Goal: Information Seeking & Learning: Learn about a topic

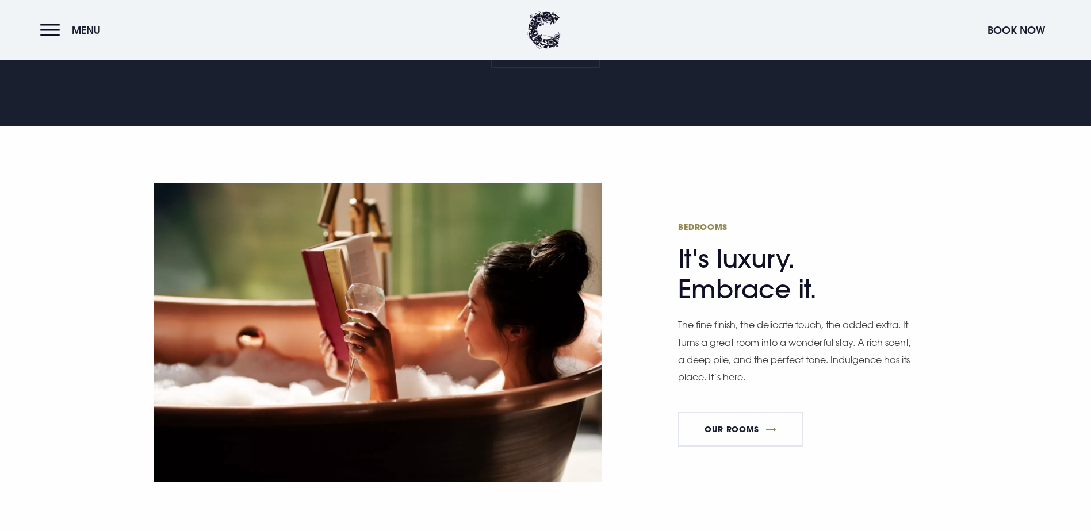
scroll to position [632, 0]
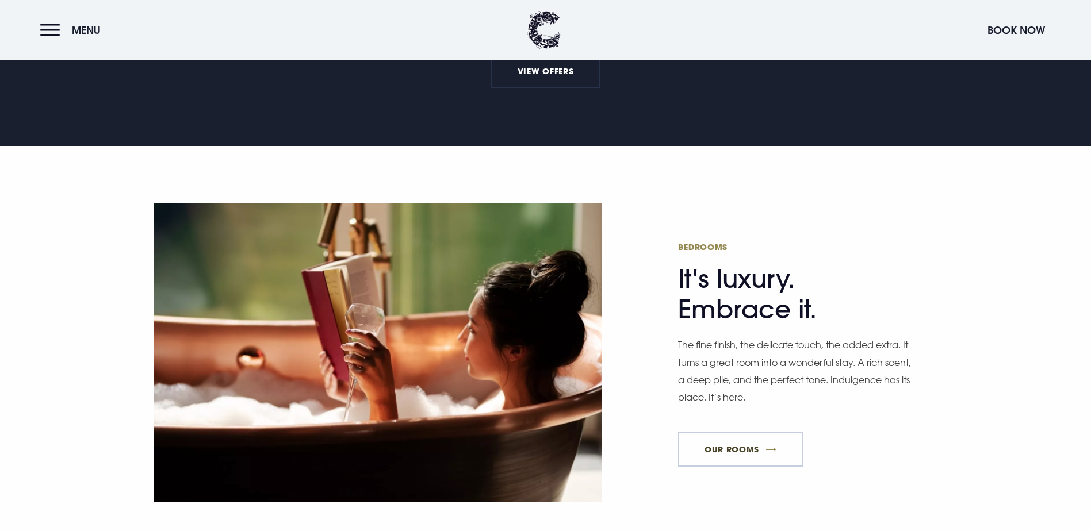
click at [755, 432] on link "Our Rooms" at bounding box center [740, 449] width 124 height 34
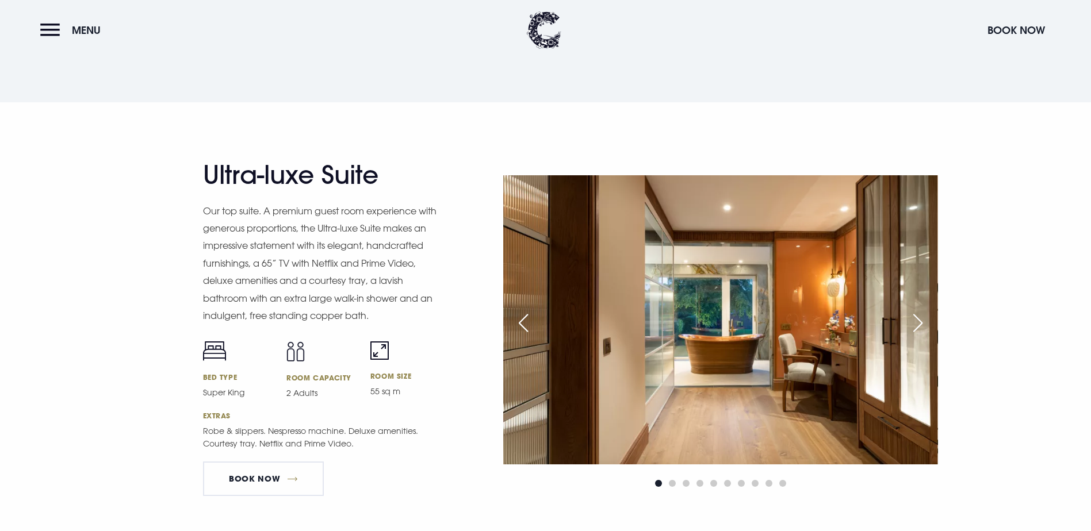
scroll to position [1322, 0]
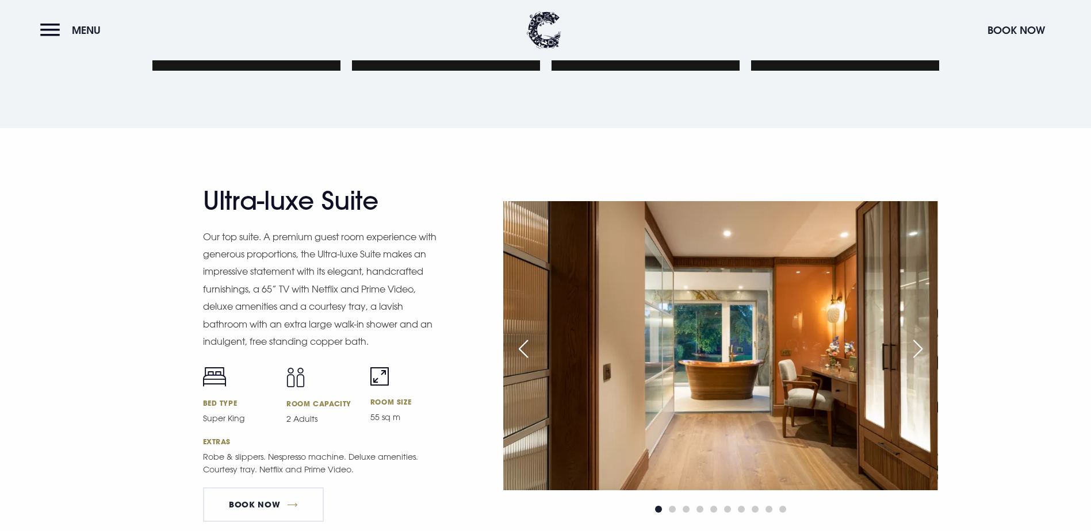
click at [924, 336] on div "Next slide" at bounding box center [917, 348] width 29 height 25
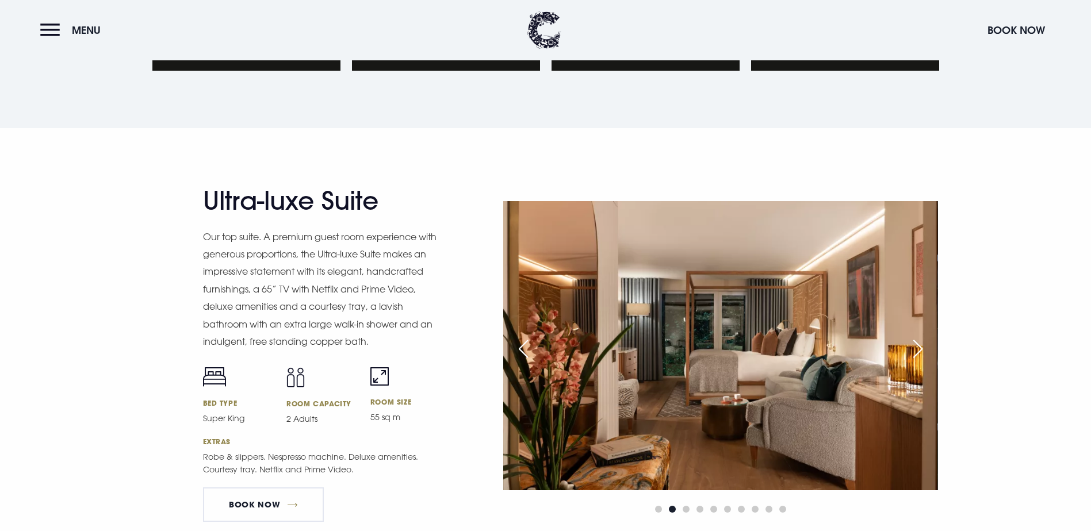
click at [924, 336] on div "Next slide" at bounding box center [917, 348] width 29 height 25
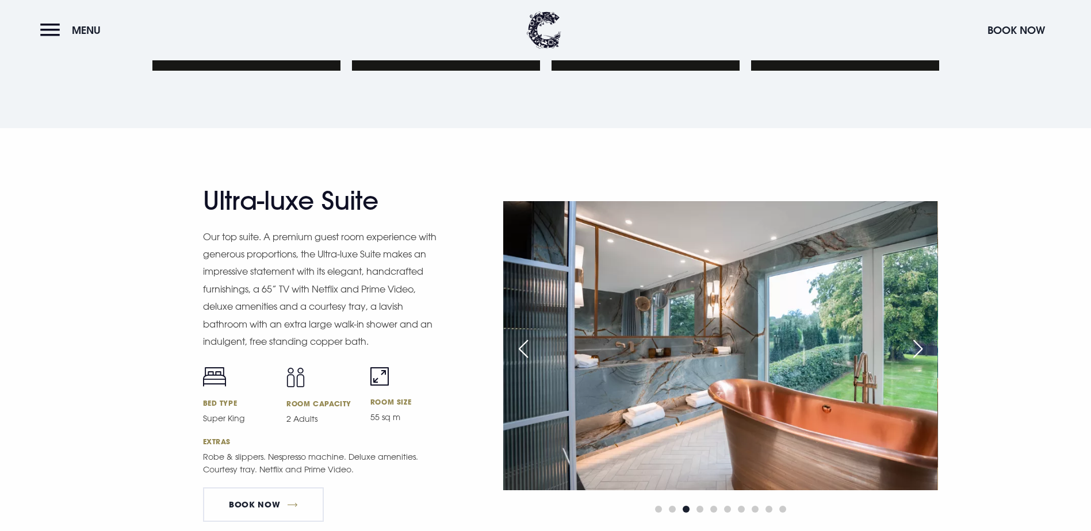
click at [924, 336] on div "Next slide" at bounding box center [917, 348] width 29 height 25
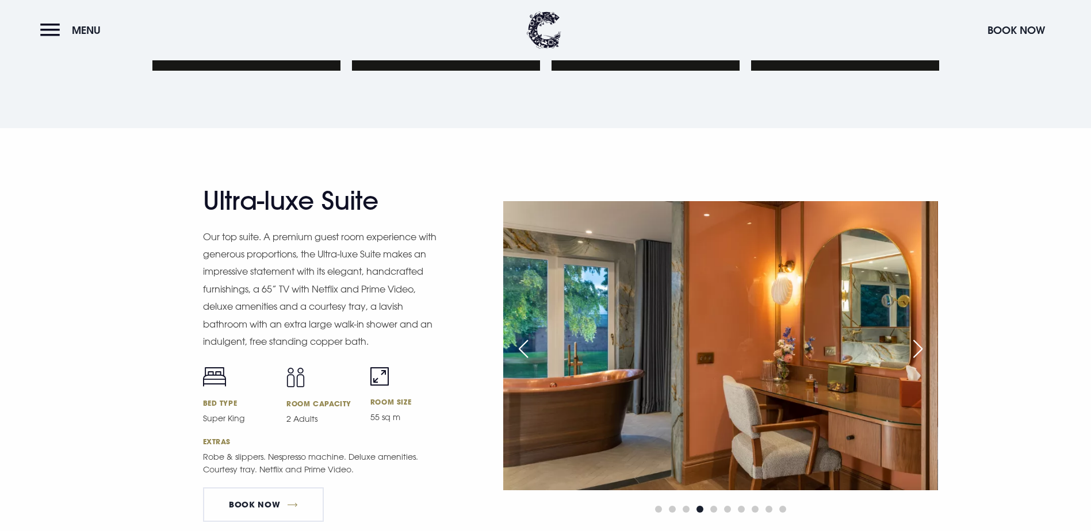
click at [924, 336] on div "Next slide" at bounding box center [917, 348] width 29 height 25
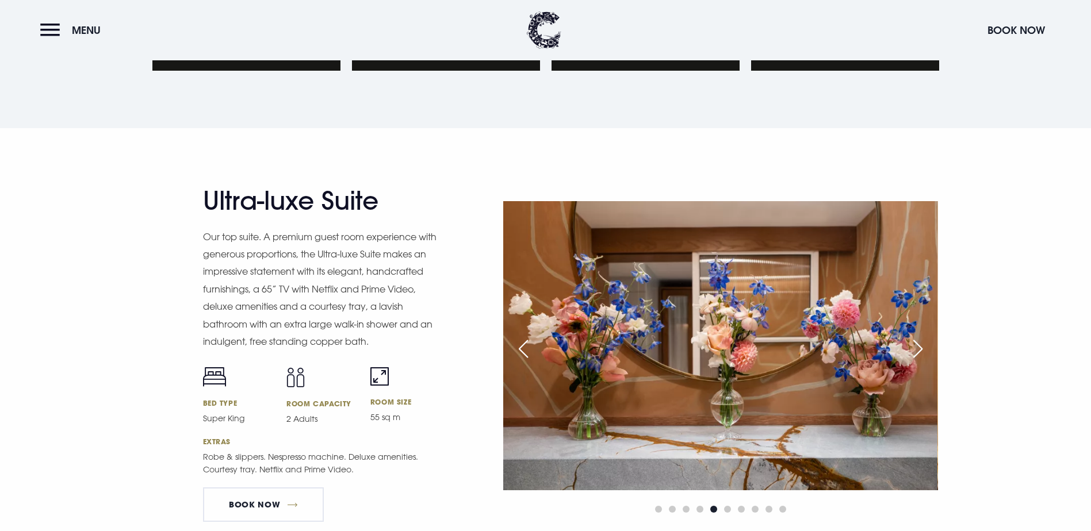
click at [924, 336] on div "Next slide" at bounding box center [917, 348] width 29 height 25
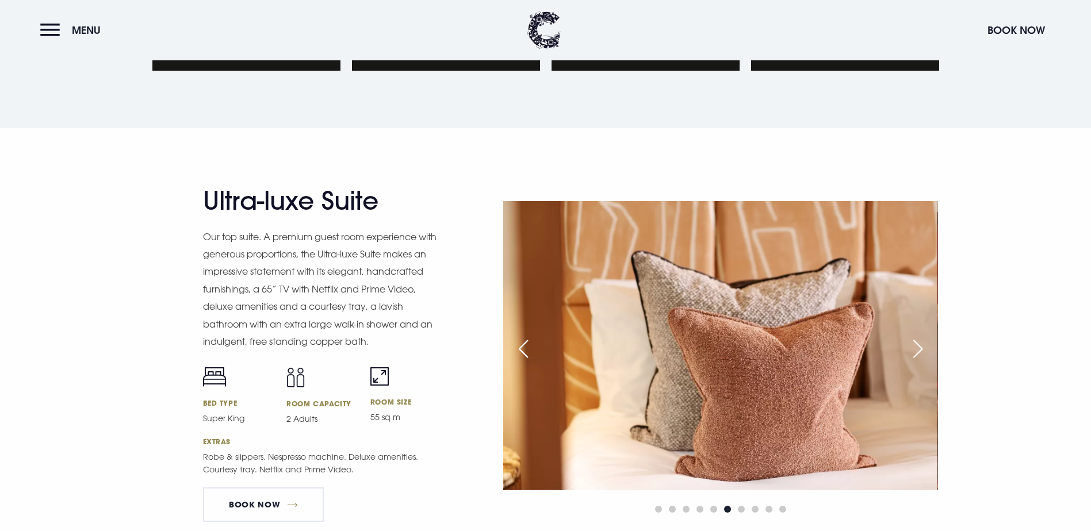
click at [924, 336] on div "Next slide" at bounding box center [917, 348] width 29 height 25
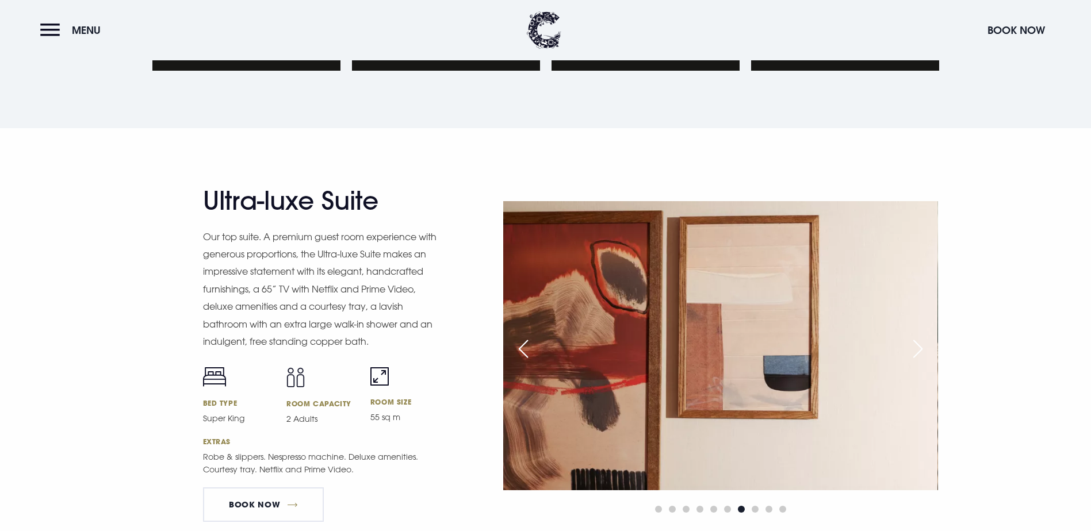
click at [924, 336] on div "Next slide" at bounding box center [917, 348] width 29 height 25
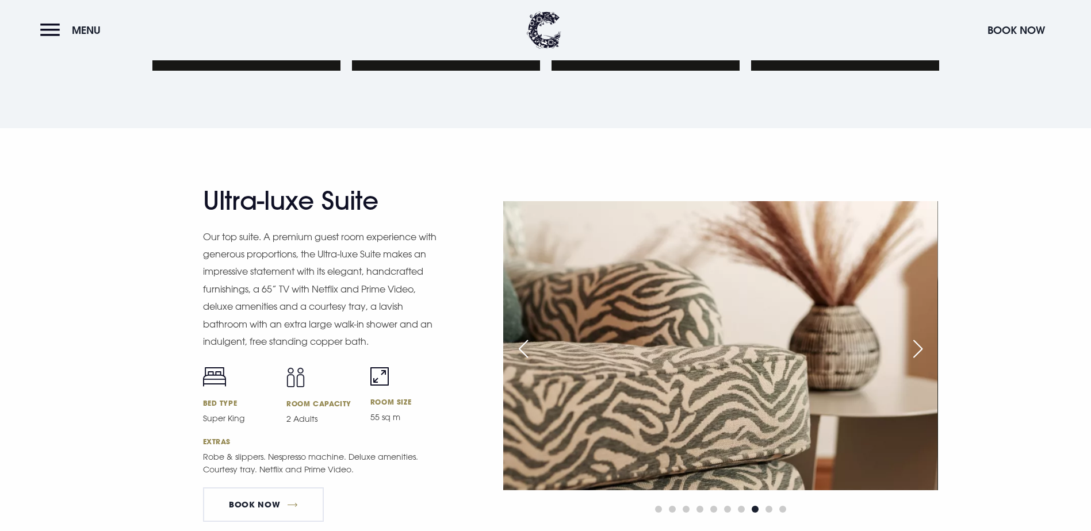
click at [924, 336] on div "Next slide" at bounding box center [917, 348] width 29 height 25
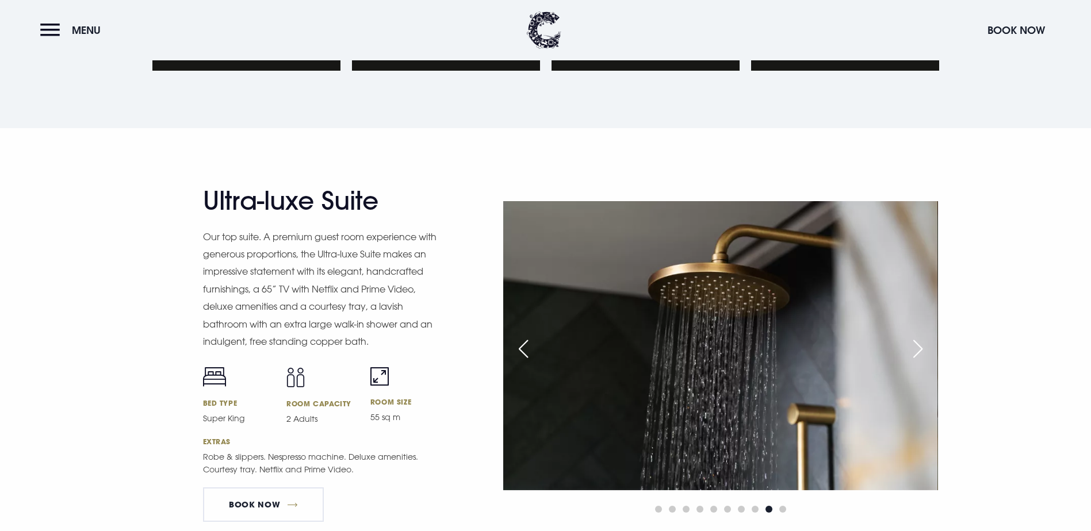
click at [924, 336] on div "Next slide" at bounding box center [917, 348] width 29 height 25
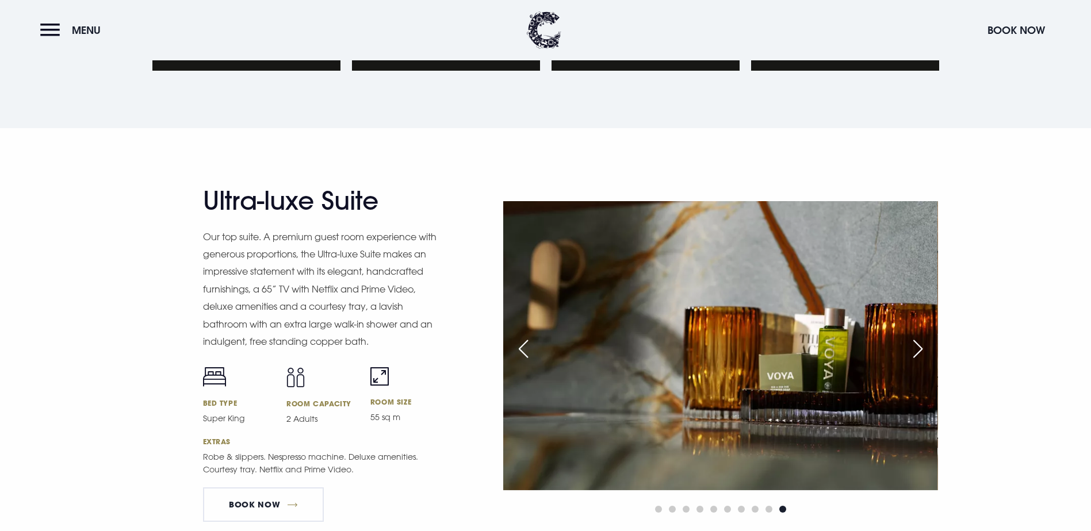
click at [924, 336] on div "Next slide" at bounding box center [917, 348] width 29 height 25
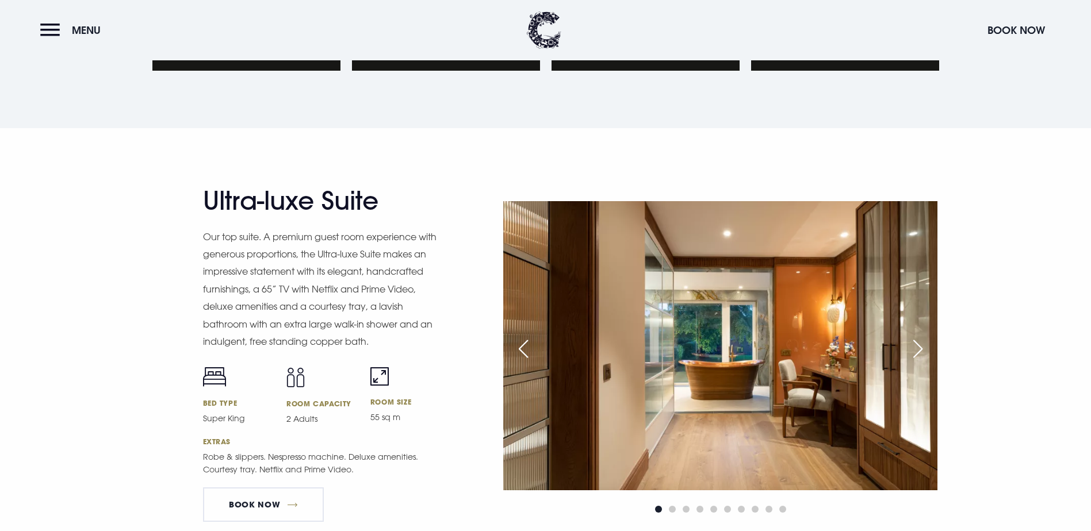
click at [924, 336] on div "Next slide" at bounding box center [917, 348] width 29 height 25
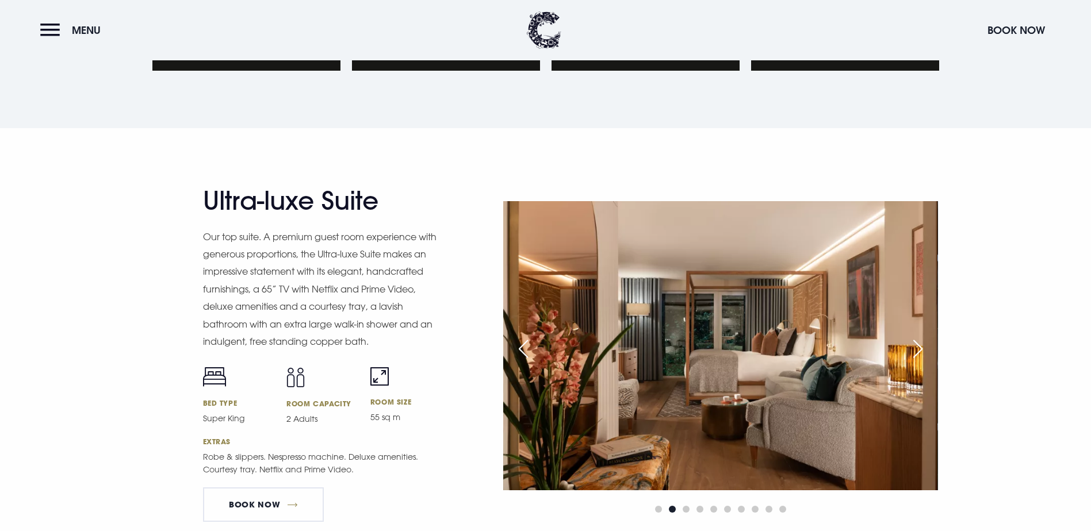
click at [924, 336] on div "Next slide" at bounding box center [917, 348] width 29 height 25
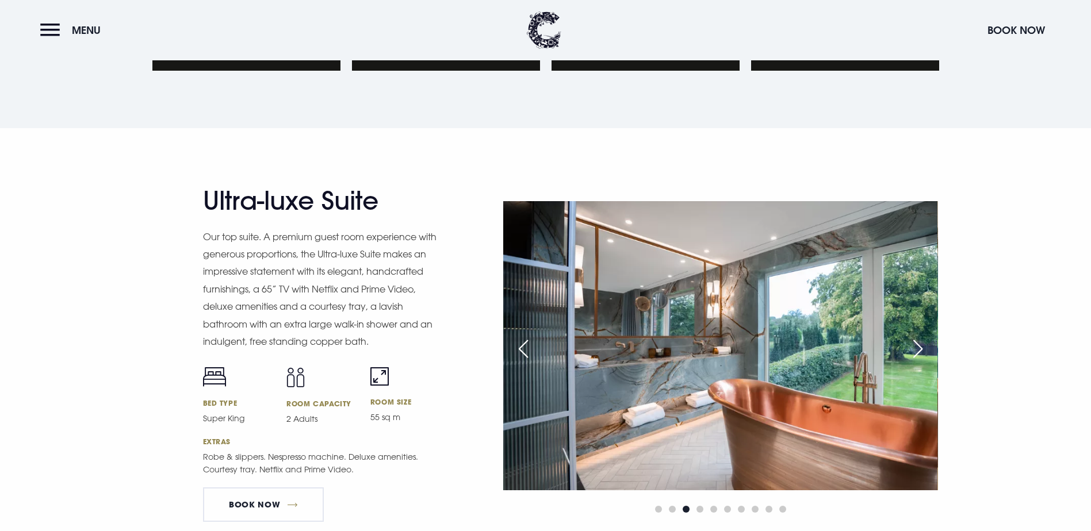
click at [924, 336] on div "Next slide" at bounding box center [917, 348] width 29 height 25
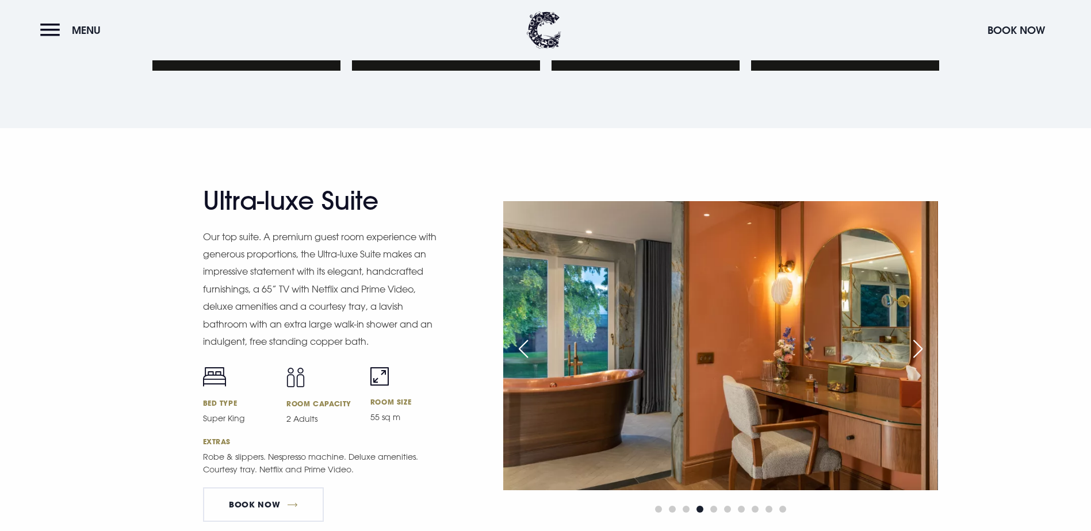
click at [924, 336] on div "Next slide" at bounding box center [917, 348] width 29 height 25
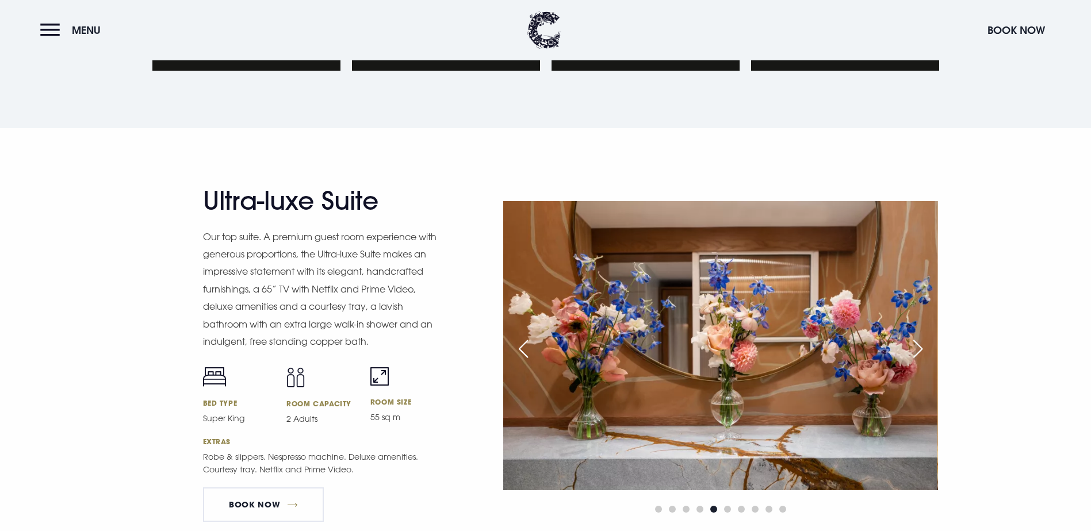
click at [924, 336] on div "Next slide" at bounding box center [917, 348] width 29 height 25
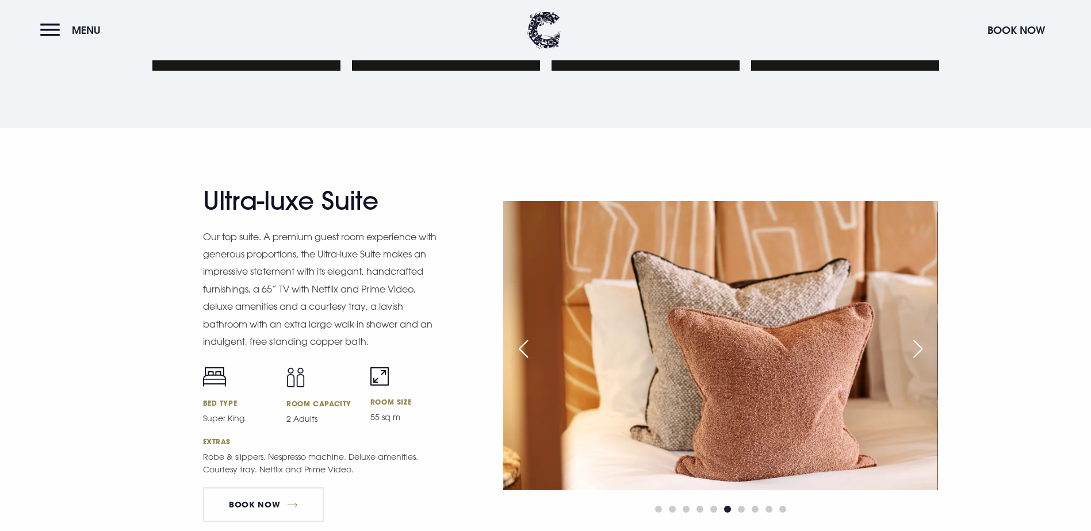
click at [924, 336] on div "Next slide" at bounding box center [917, 348] width 29 height 25
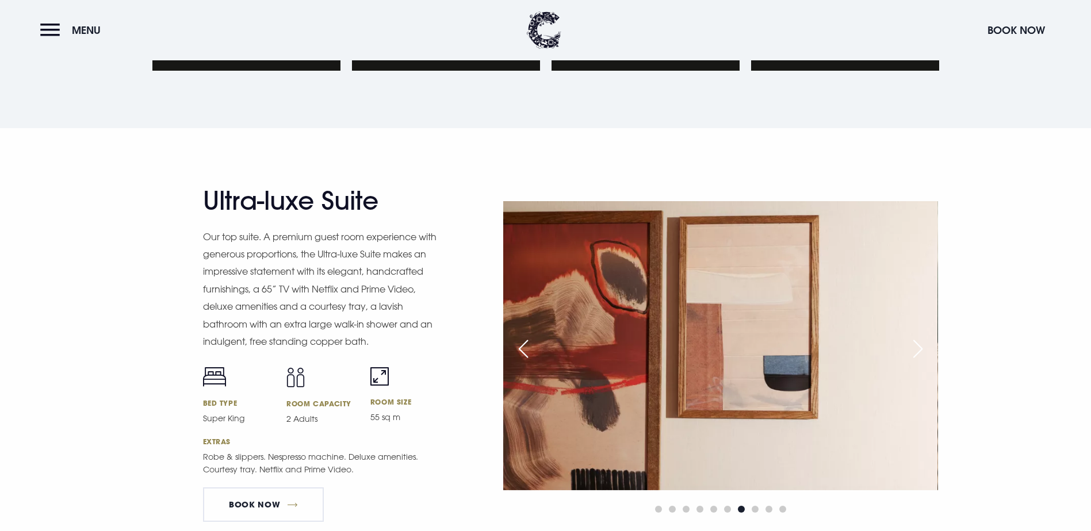
click at [924, 336] on div "Next slide" at bounding box center [917, 348] width 29 height 25
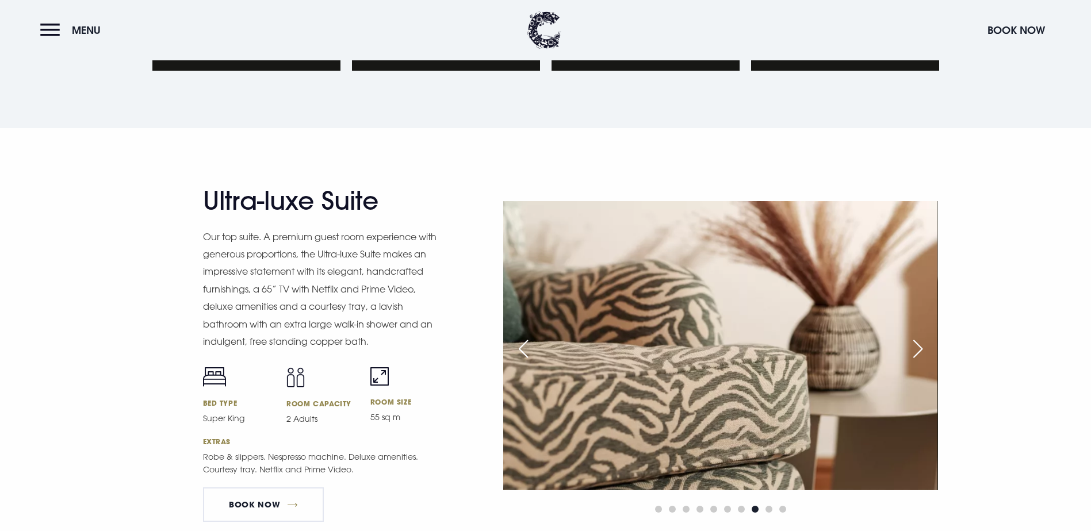
click at [924, 336] on div "Next slide" at bounding box center [917, 348] width 29 height 25
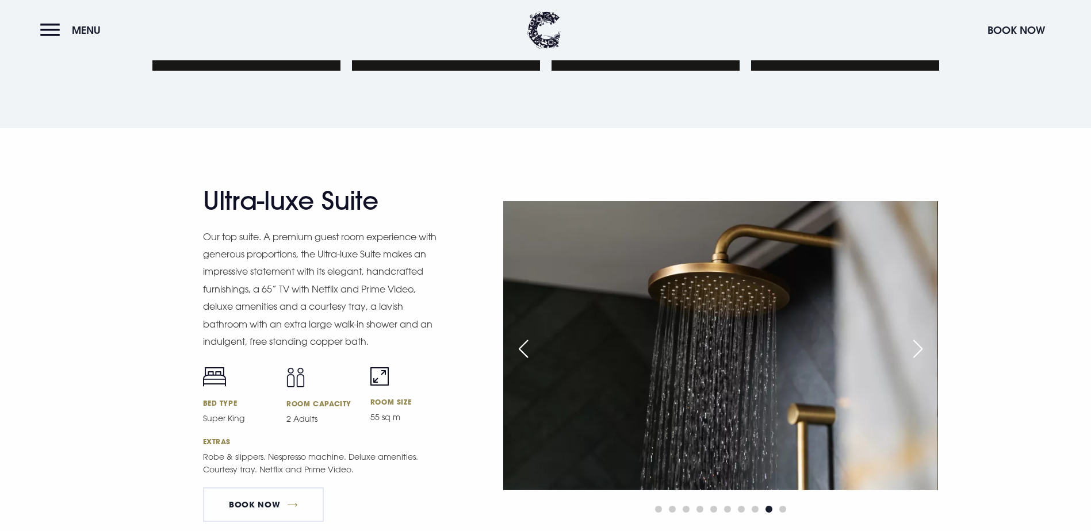
click at [924, 336] on div "Next slide" at bounding box center [917, 348] width 29 height 25
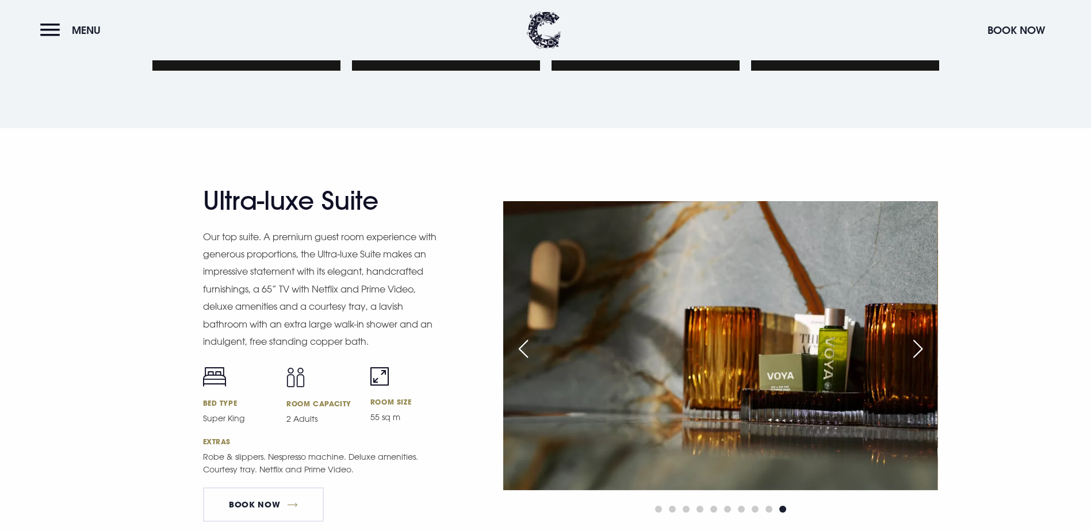
click at [924, 336] on div "Next slide" at bounding box center [917, 348] width 29 height 25
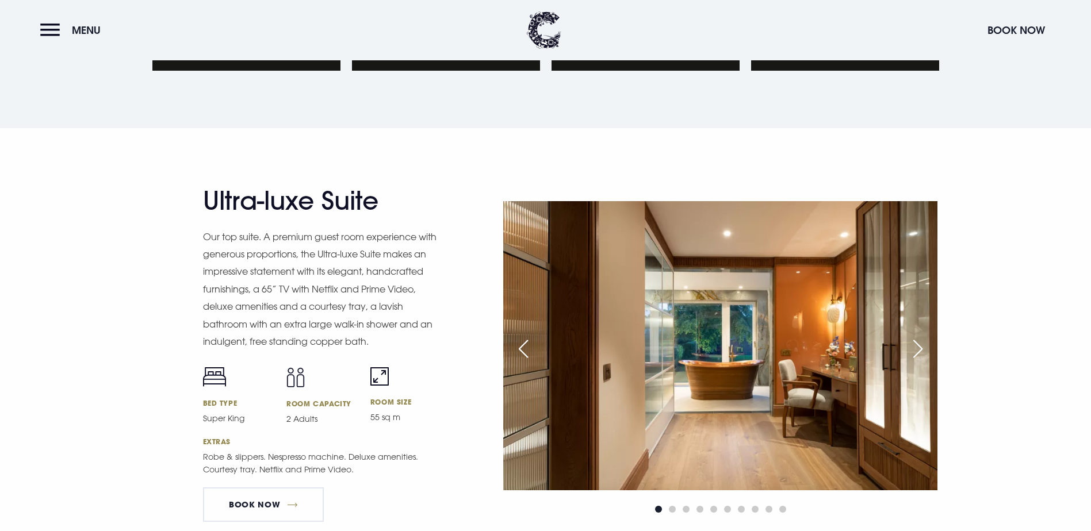
click at [924, 336] on div "Next slide" at bounding box center [917, 348] width 29 height 25
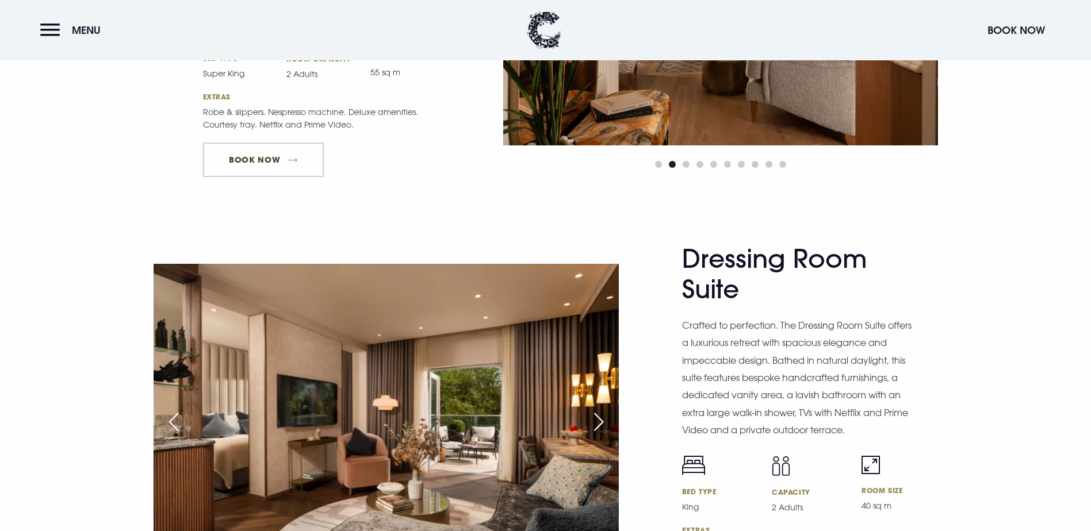
scroll to position [1725, 0]
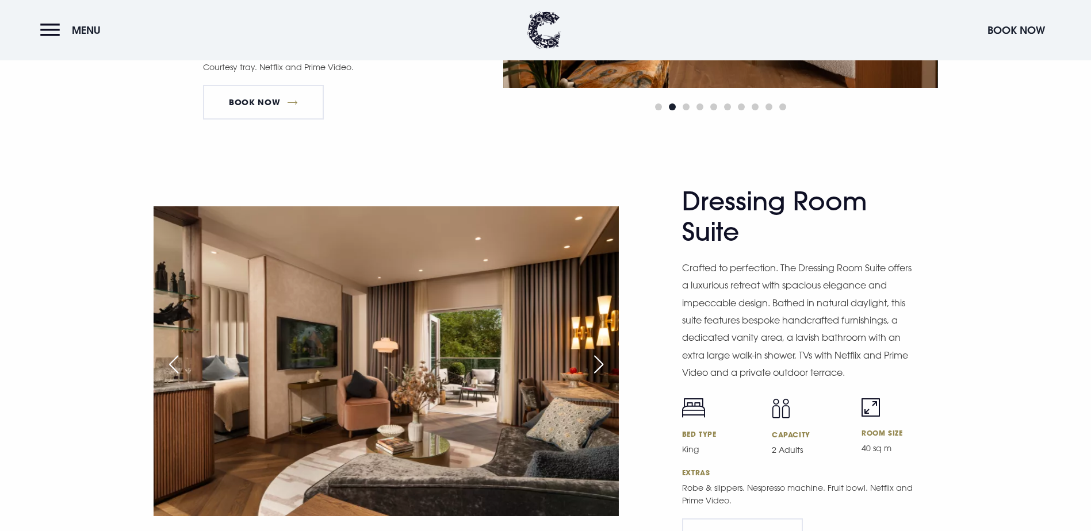
click at [601, 352] on div "Next slide" at bounding box center [598, 364] width 29 height 25
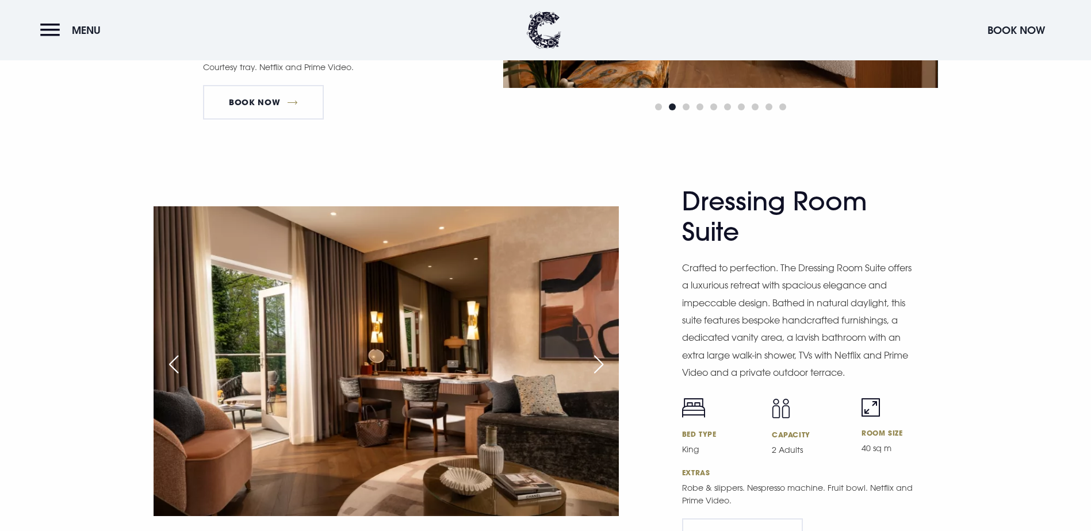
click at [601, 352] on div "Next slide" at bounding box center [598, 364] width 29 height 25
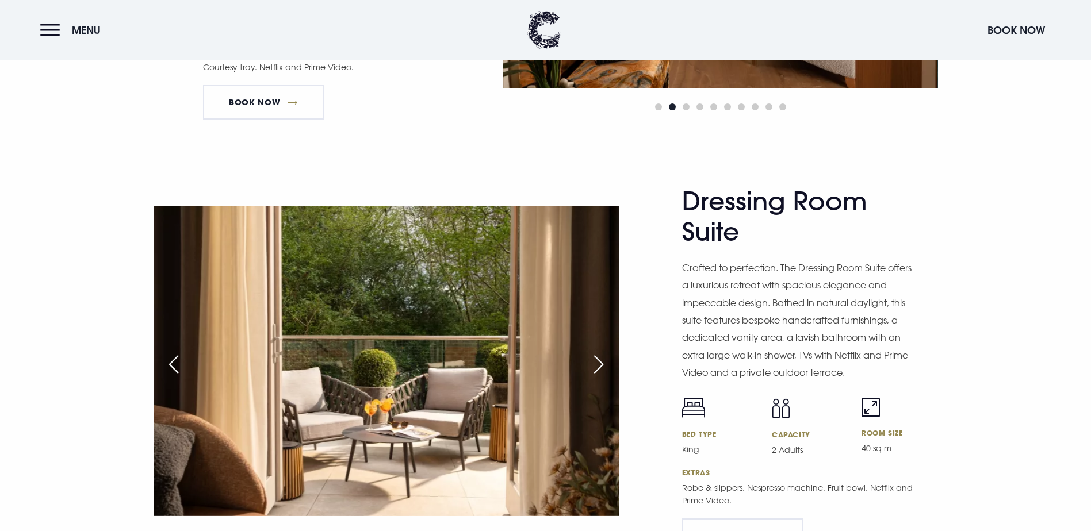
click at [601, 352] on div "Next slide" at bounding box center [598, 364] width 29 height 25
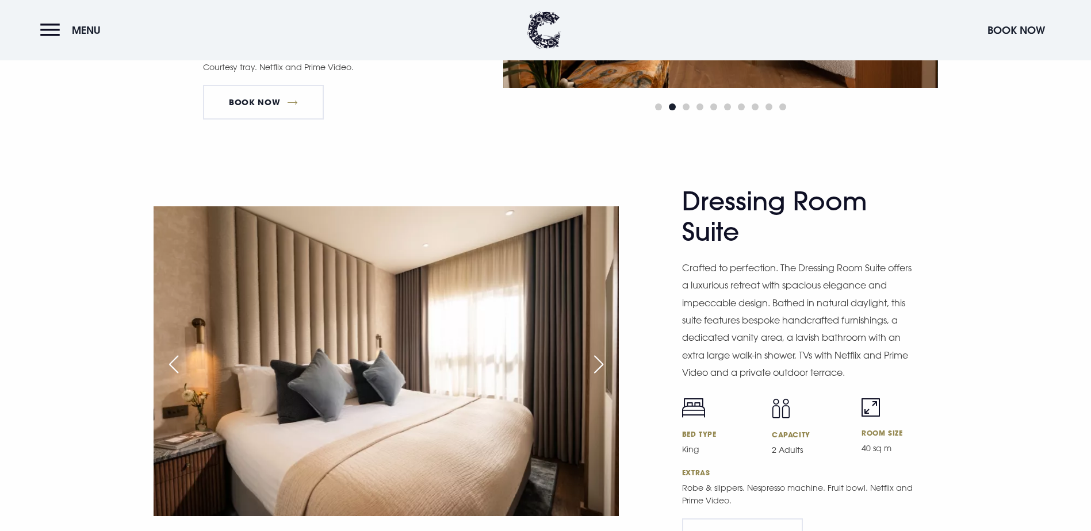
click at [601, 352] on div "Next slide" at bounding box center [598, 364] width 29 height 25
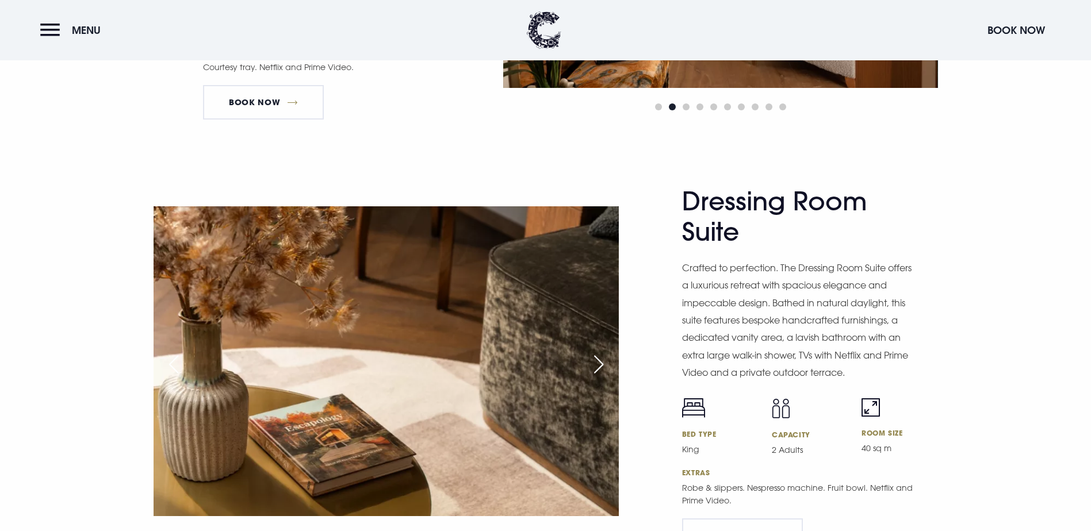
click at [601, 352] on div "Next slide" at bounding box center [598, 364] width 29 height 25
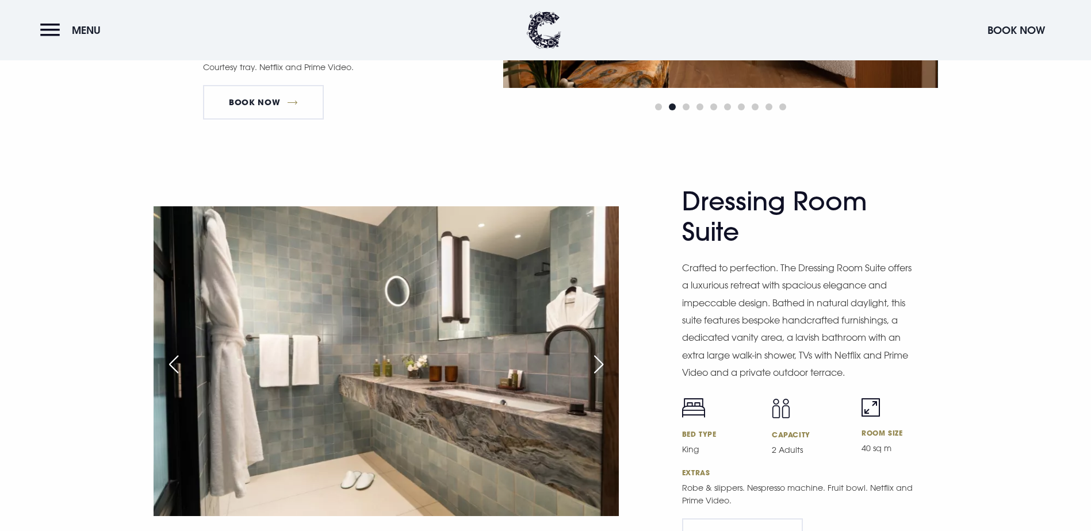
click at [601, 352] on div "Next slide" at bounding box center [598, 364] width 29 height 25
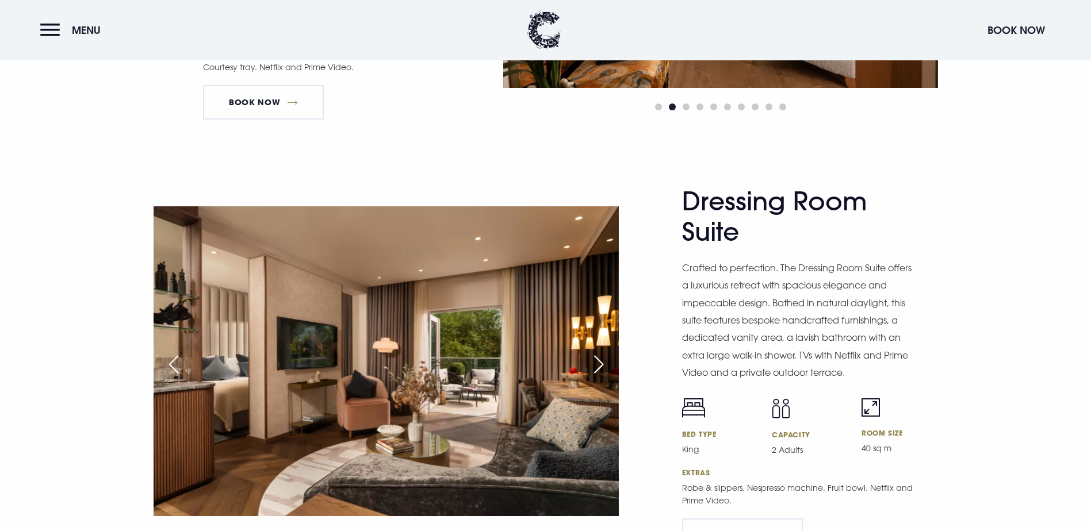
click at [601, 352] on div "Next slide" at bounding box center [598, 364] width 29 height 25
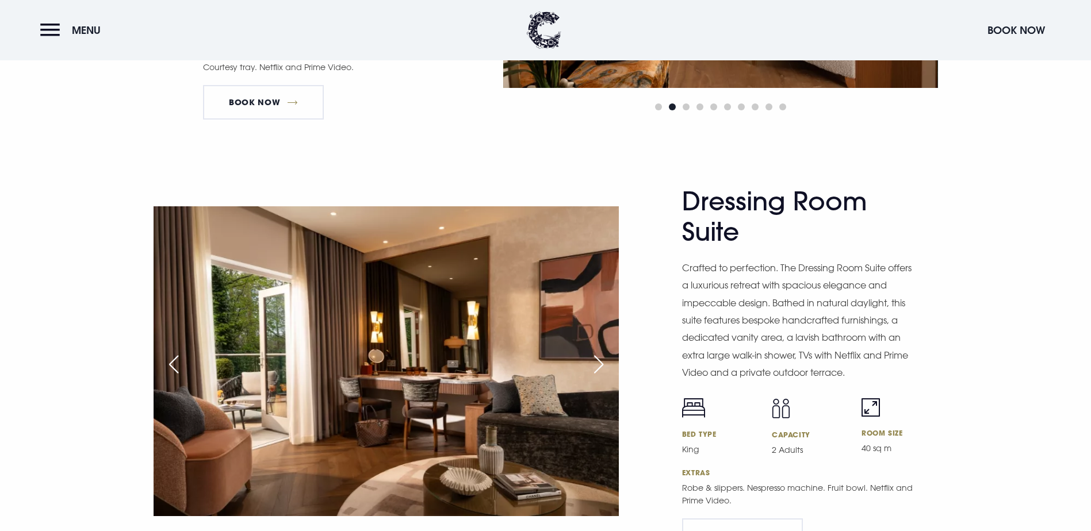
click at [601, 352] on div "Next slide" at bounding box center [598, 364] width 29 height 25
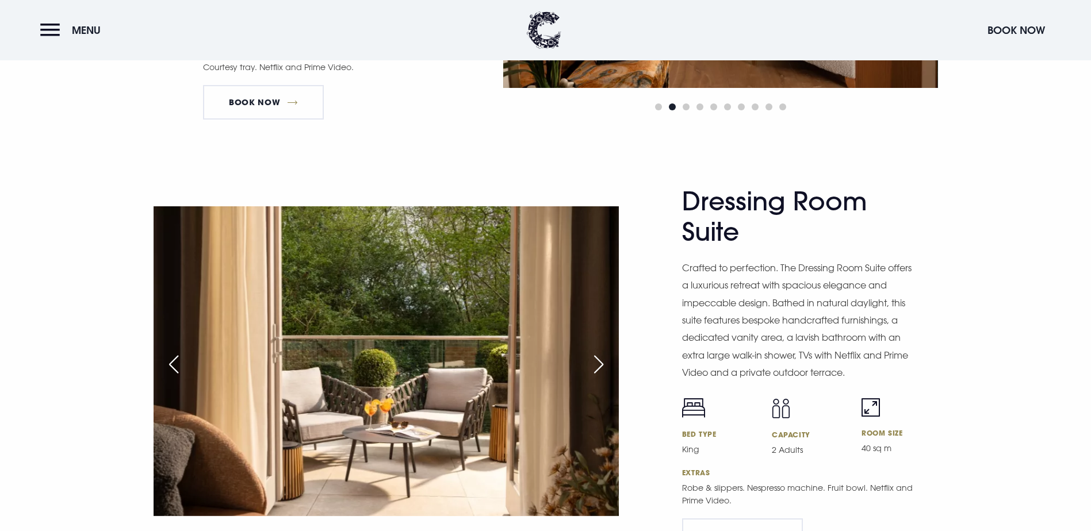
click at [601, 352] on div "Next slide" at bounding box center [598, 364] width 29 height 25
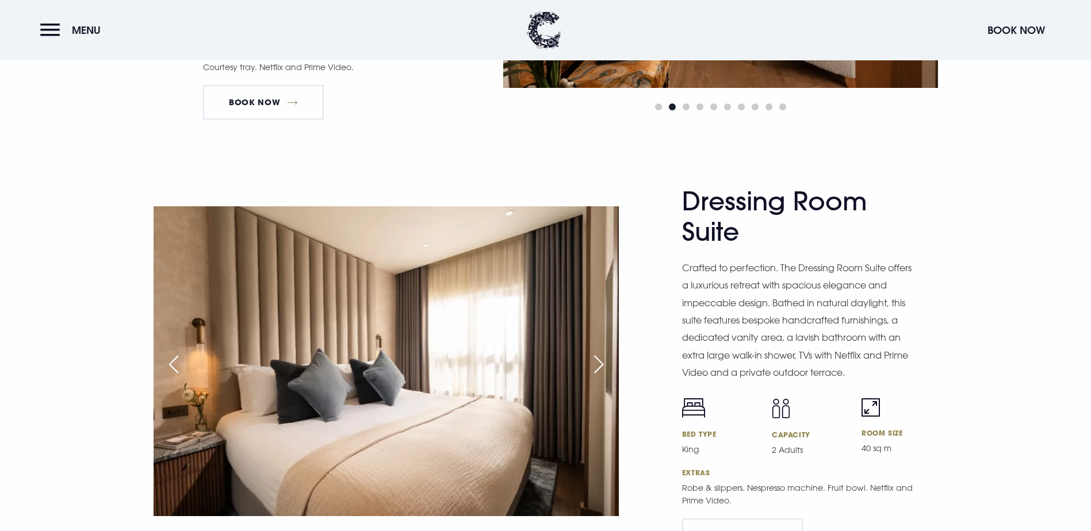
click at [601, 352] on div "Next slide" at bounding box center [598, 364] width 29 height 25
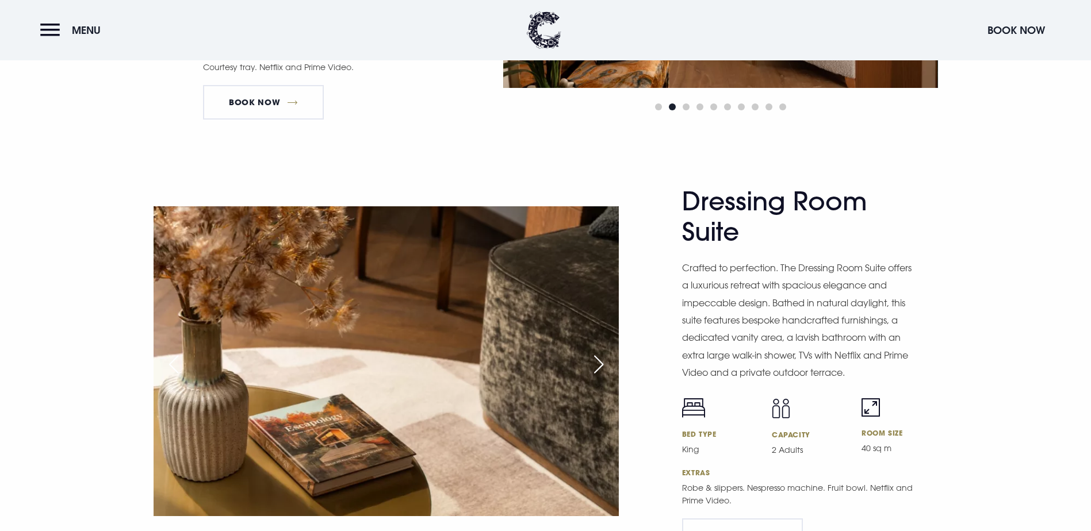
click at [601, 352] on div "Next slide" at bounding box center [598, 364] width 29 height 25
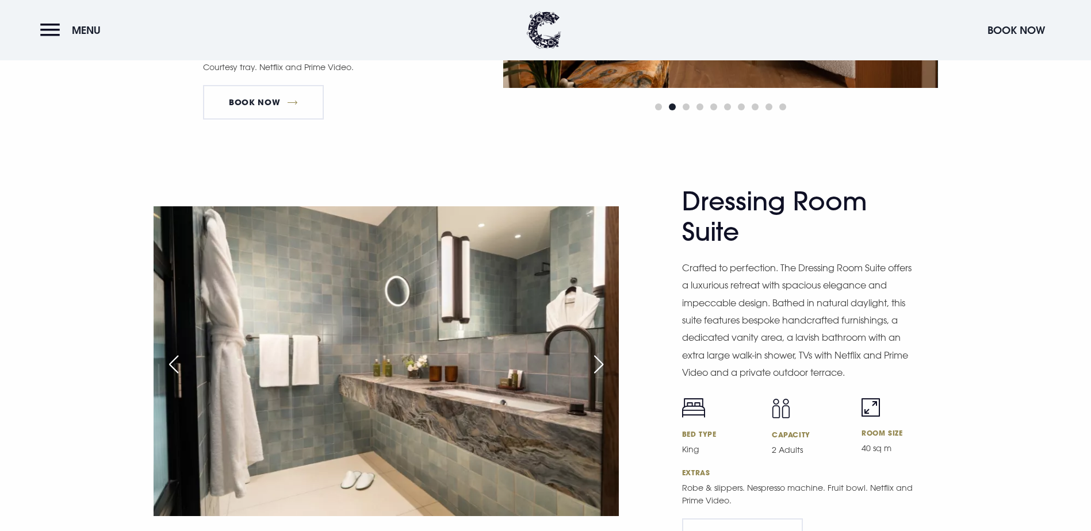
click at [601, 352] on div "Next slide" at bounding box center [598, 364] width 29 height 25
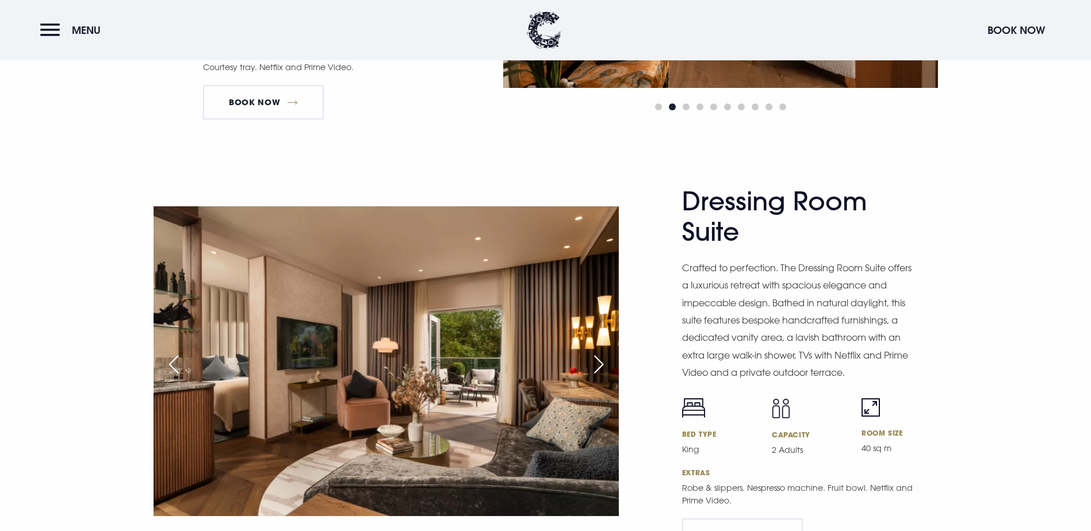
click at [601, 352] on div "Next slide" at bounding box center [598, 364] width 29 height 25
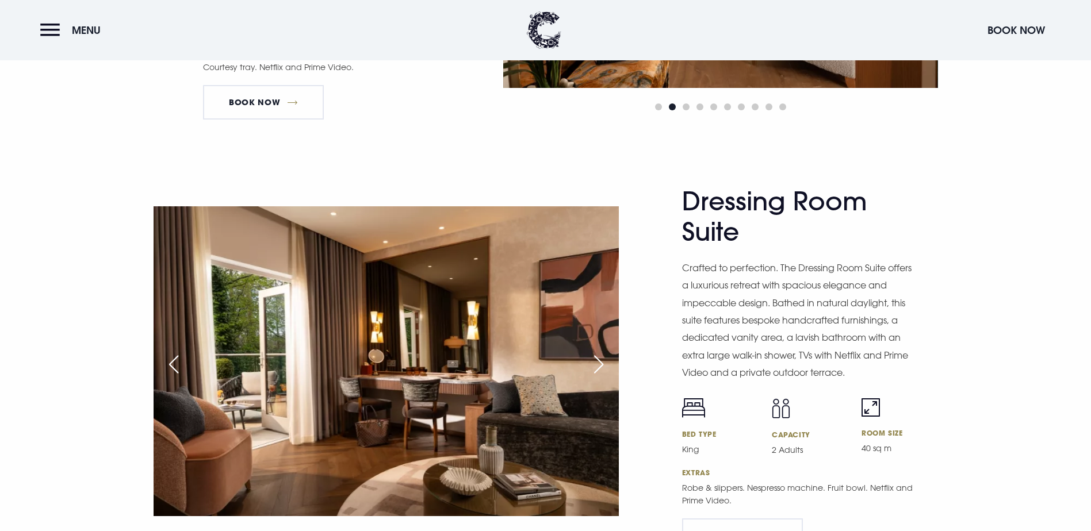
click at [601, 352] on div "Next slide" at bounding box center [598, 364] width 29 height 25
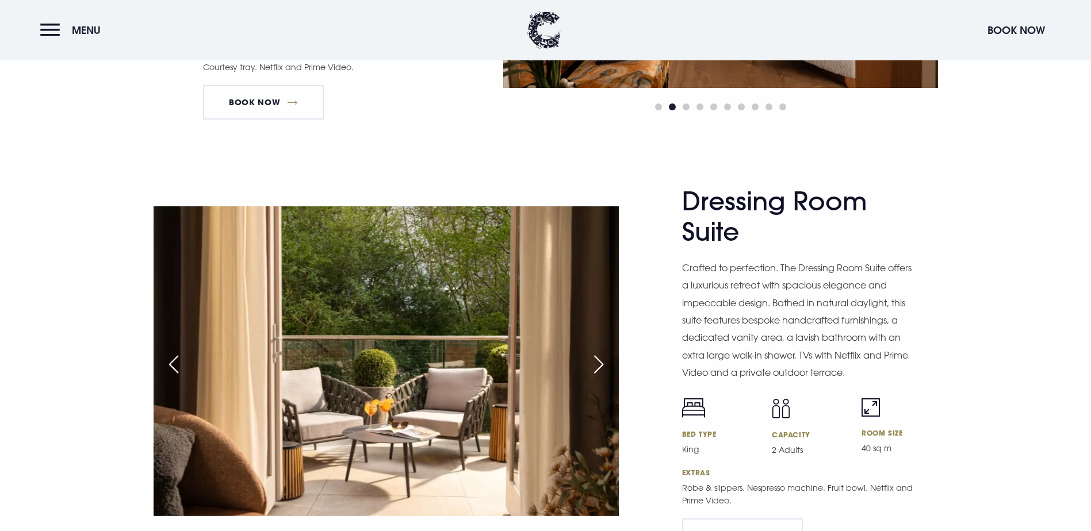
click at [601, 352] on div "Next slide" at bounding box center [598, 364] width 29 height 25
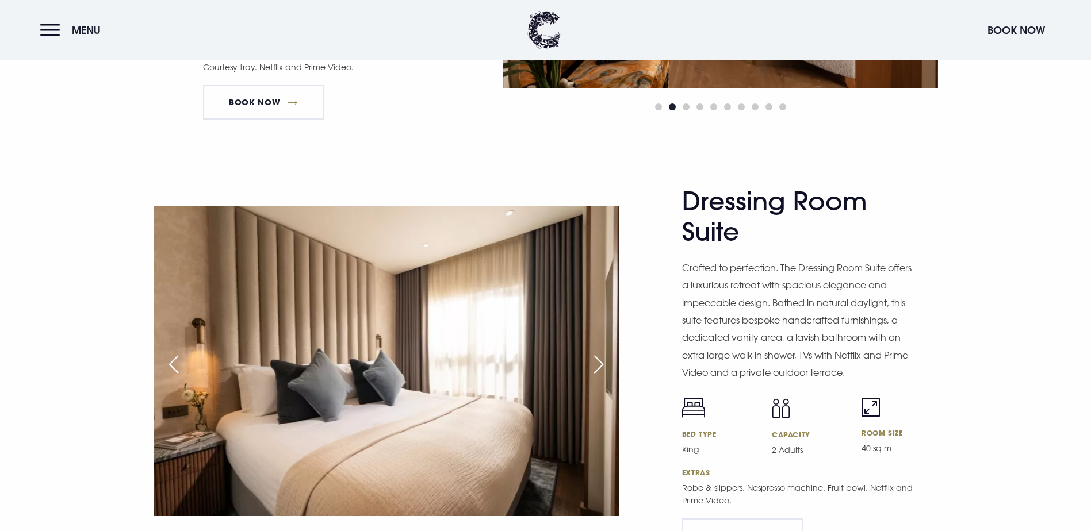
click at [601, 352] on div "Next slide" at bounding box center [598, 364] width 29 height 25
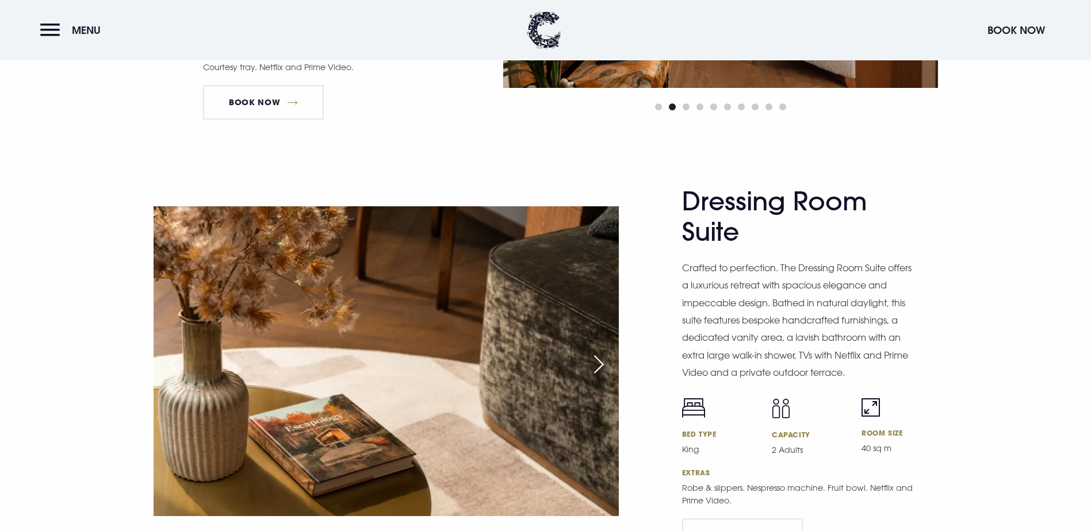
click at [601, 352] on div "Next slide" at bounding box center [598, 364] width 29 height 25
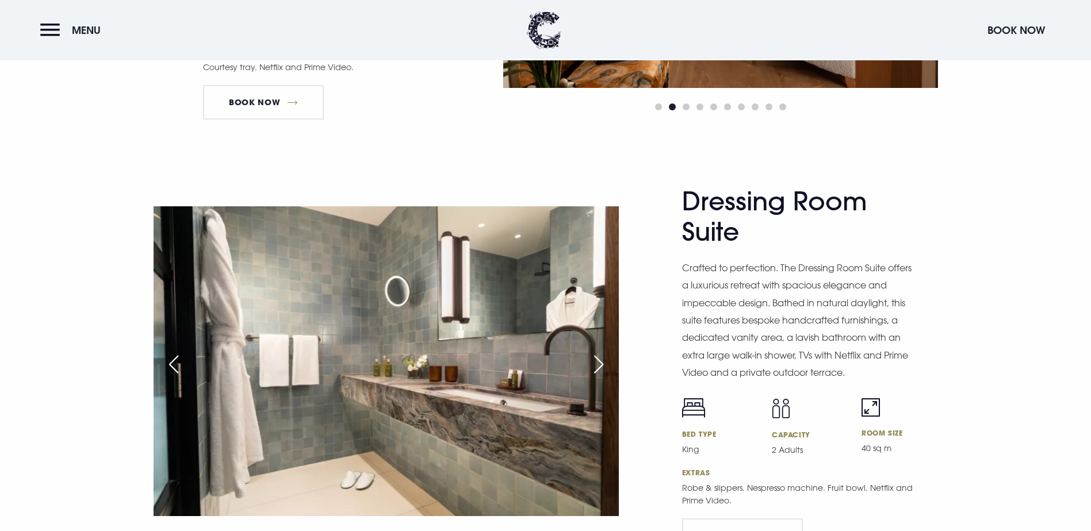
click at [601, 352] on div "Next slide" at bounding box center [598, 364] width 29 height 25
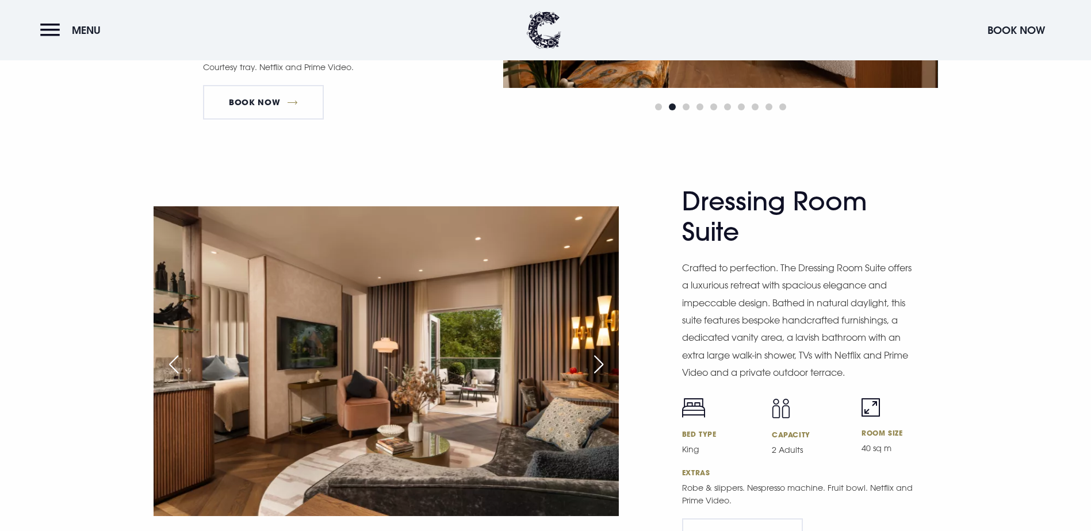
click at [601, 352] on div "Next slide" at bounding box center [598, 364] width 29 height 25
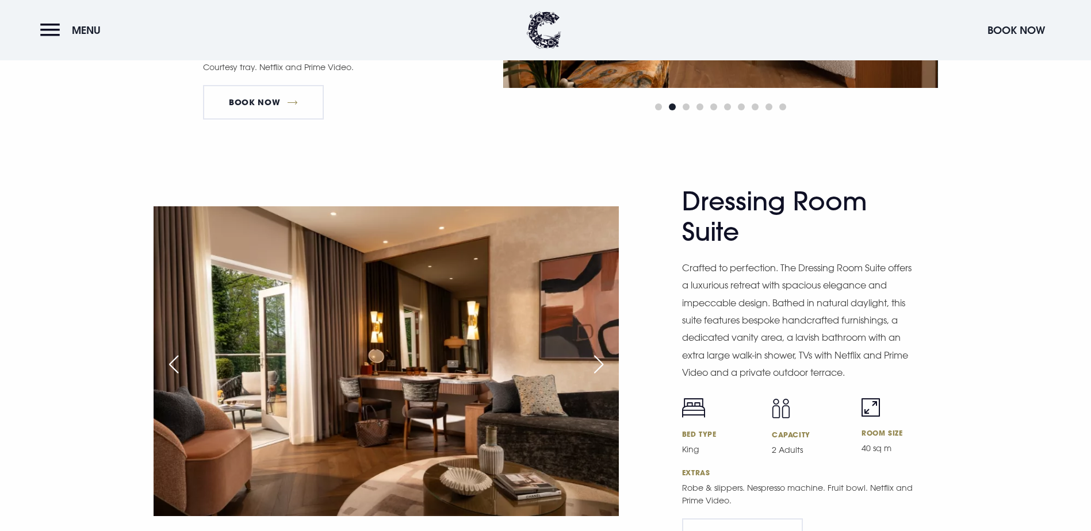
click at [601, 352] on div "Next slide" at bounding box center [598, 364] width 29 height 25
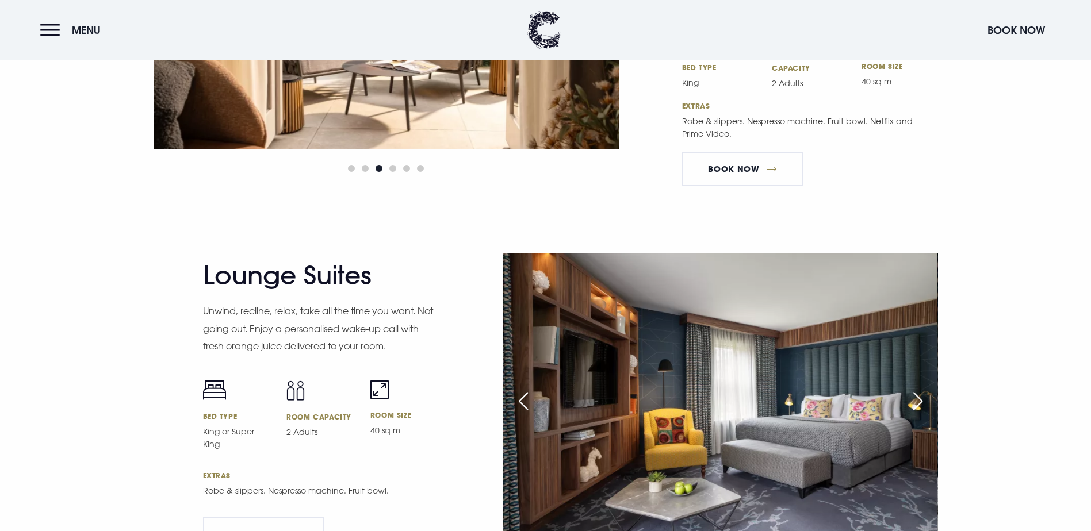
scroll to position [2127, 0]
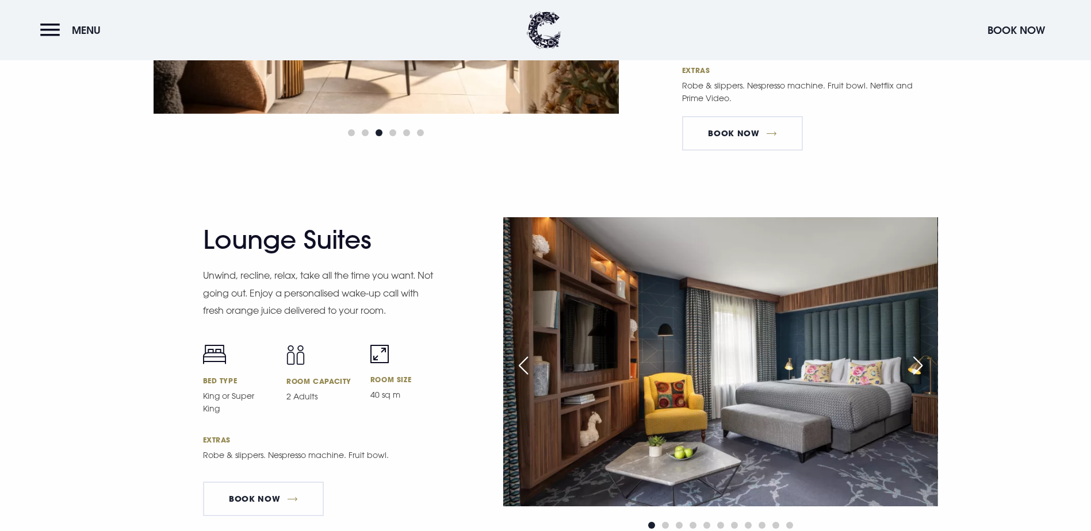
click at [910, 353] on div "Next slide" at bounding box center [917, 365] width 29 height 25
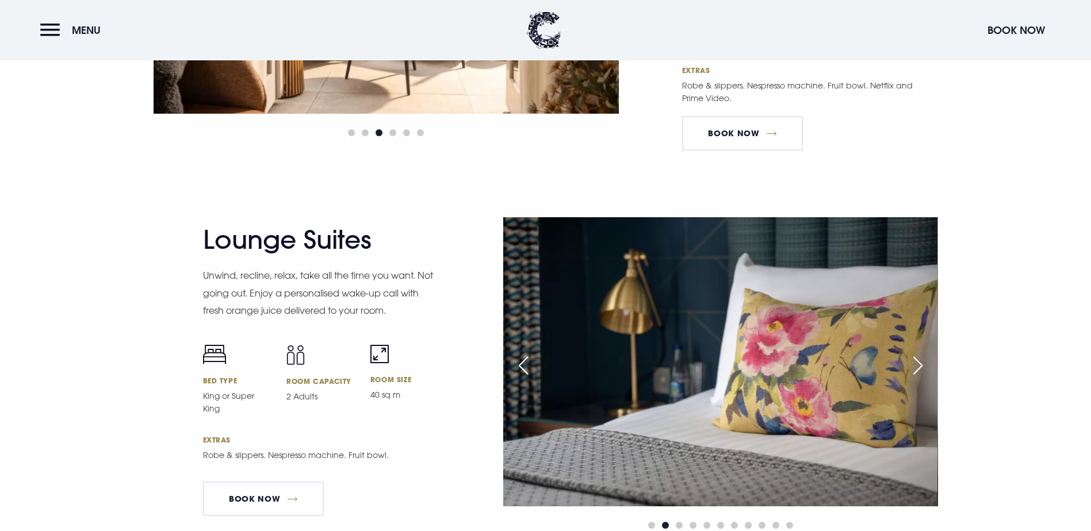
click at [910, 353] on div "Next slide" at bounding box center [917, 365] width 29 height 25
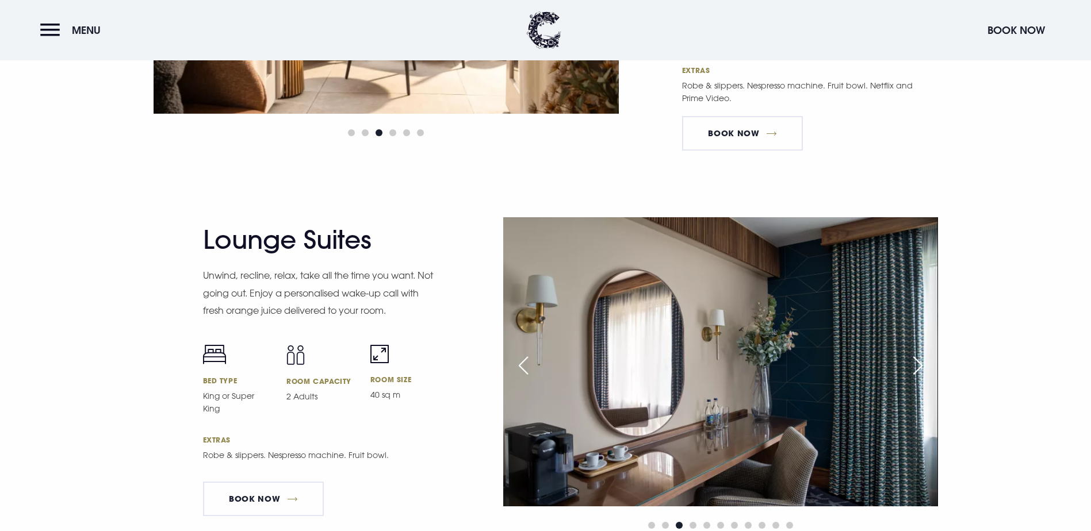
click at [910, 353] on div "Next slide" at bounding box center [917, 365] width 29 height 25
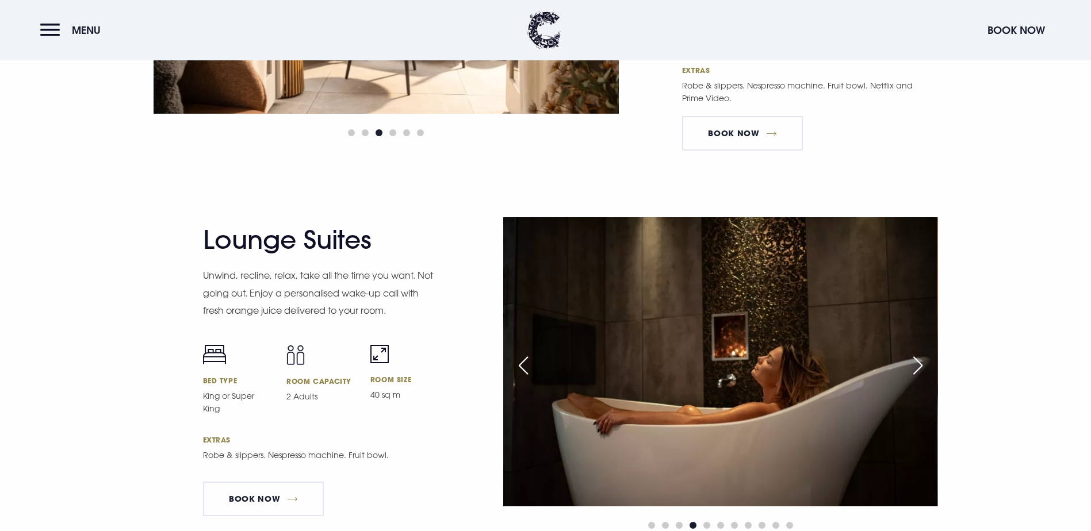
click at [915, 353] on div "Next slide" at bounding box center [917, 365] width 29 height 25
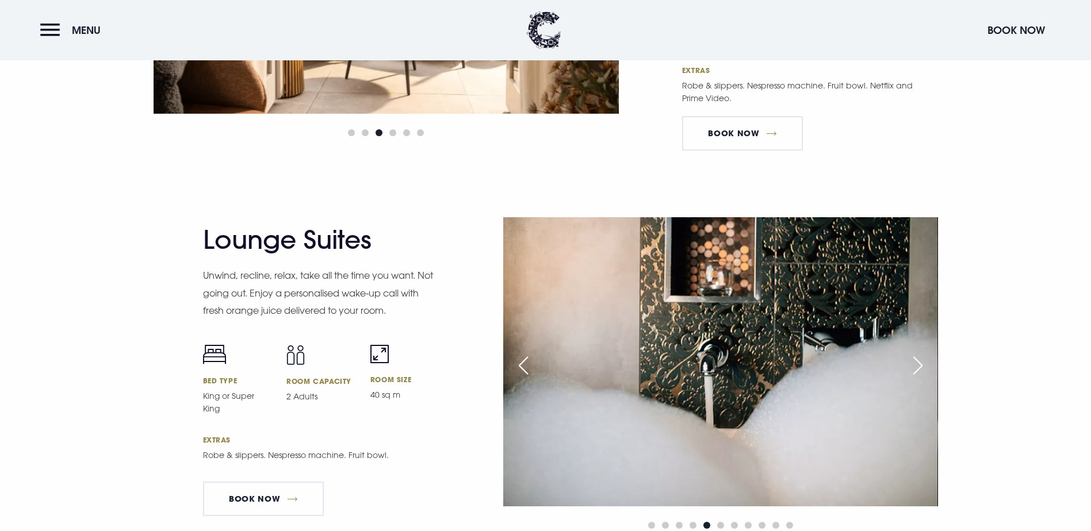
click at [915, 353] on div "Next slide" at bounding box center [917, 365] width 29 height 25
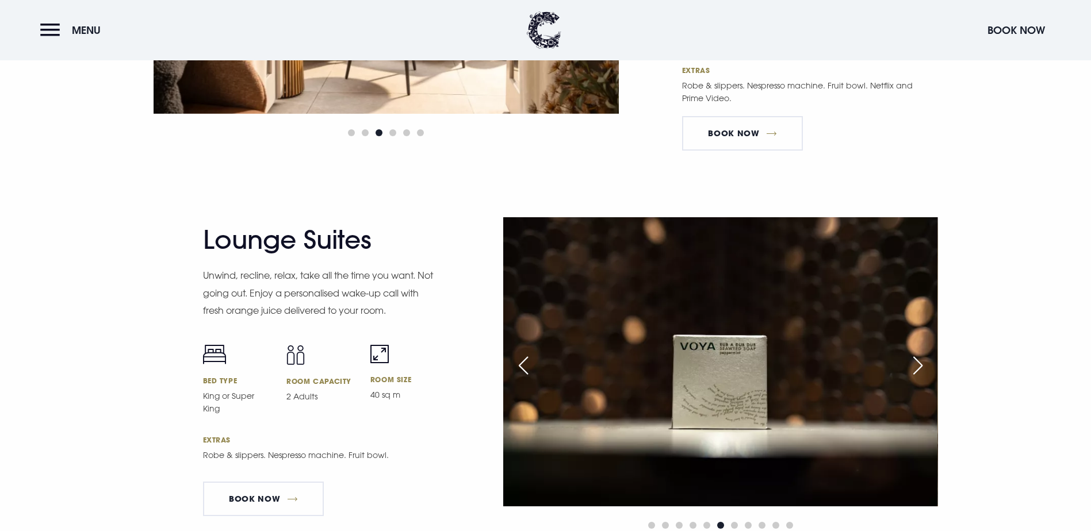
click at [915, 353] on div "Next slide" at bounding box center [917, 365] width 29 height 25
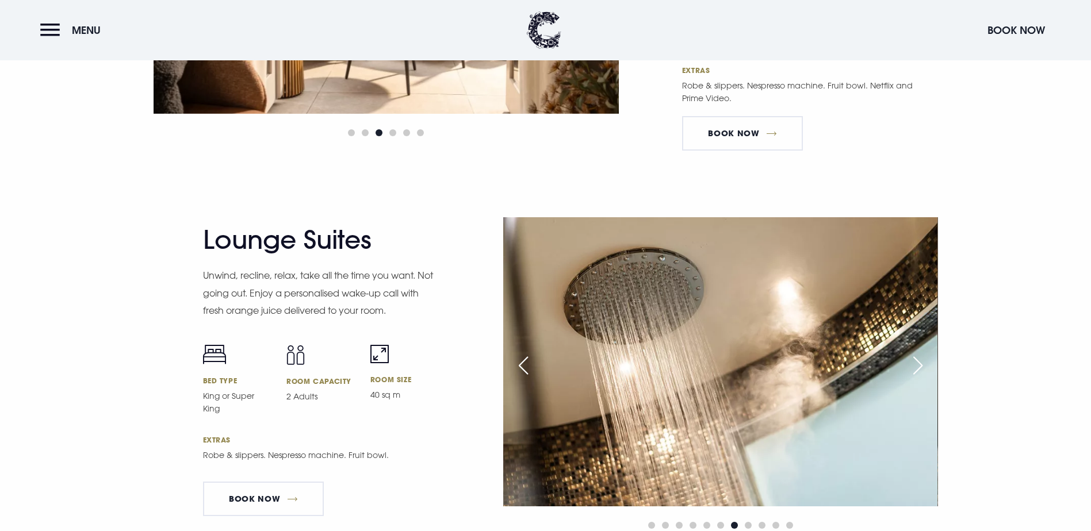
click at [915, 353] on div "Next slide" at bounding box center [917, 365] width 29 height 25
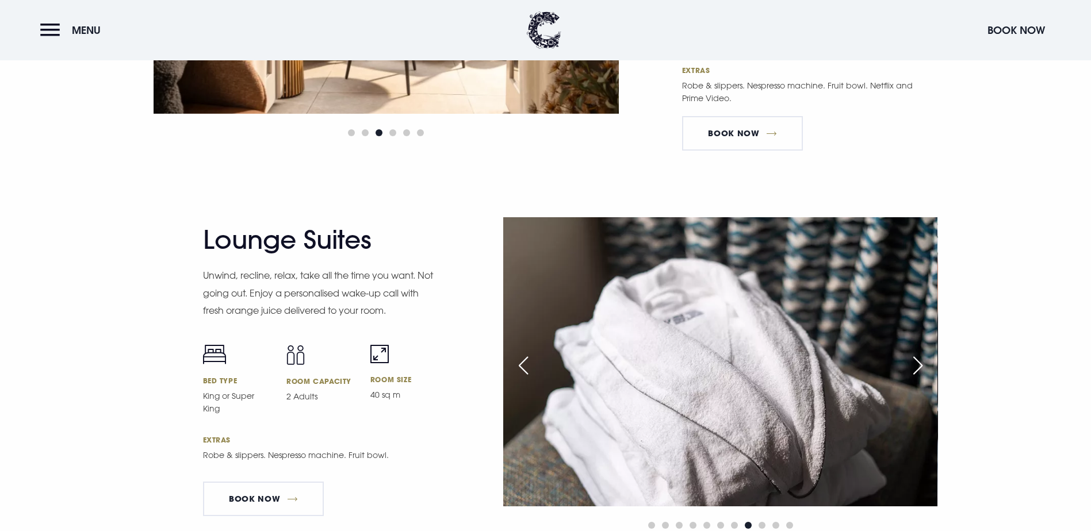
click at [915, 353] on div "Next slide" at bounding box center [917, 365] width 29 height 25
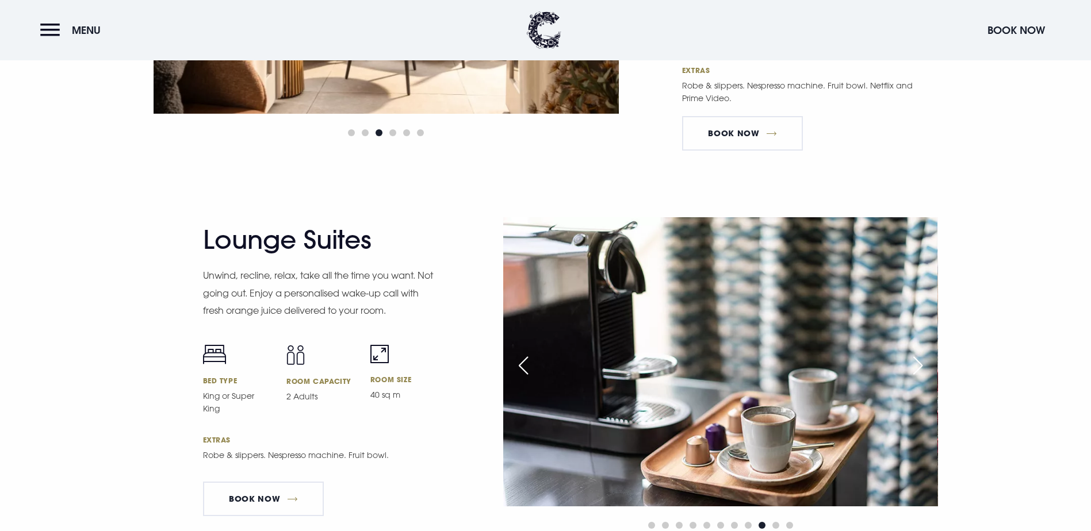
click at [915, 353] on div "Next slide" at bounding box center [917, 365] width 29 height 25
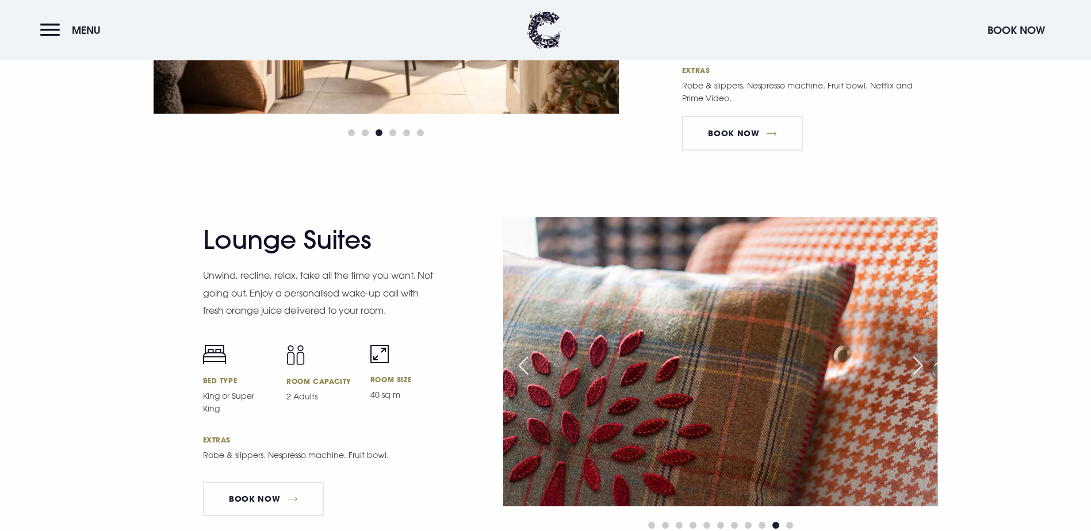
click at [915, 353] on div "Next slide" at bounding box center [917, 365] width 29 height 25
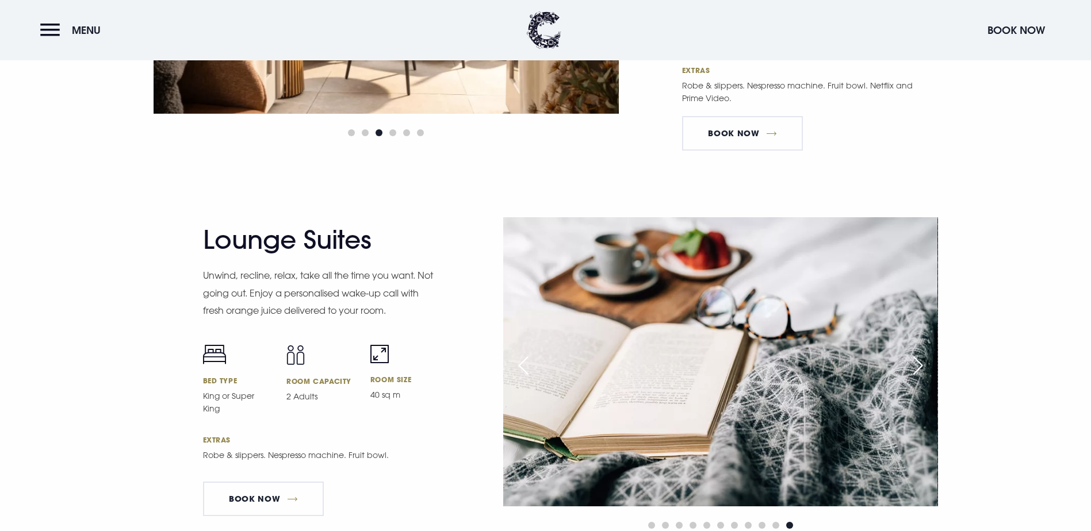
click at [915, 353] on div "Next slide" at bounding box center [917, 365] width 29 height 25
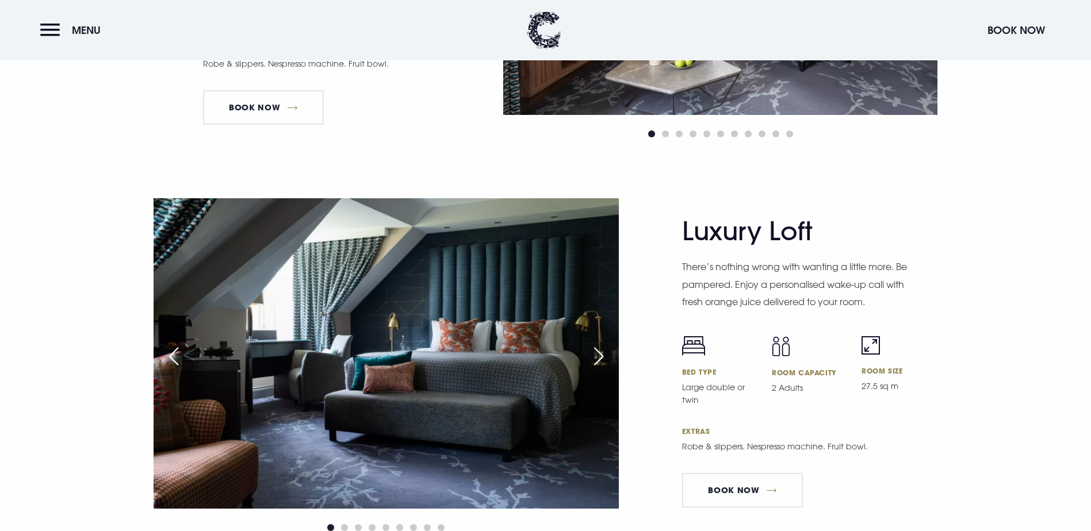
scroll to position [2530, 0]
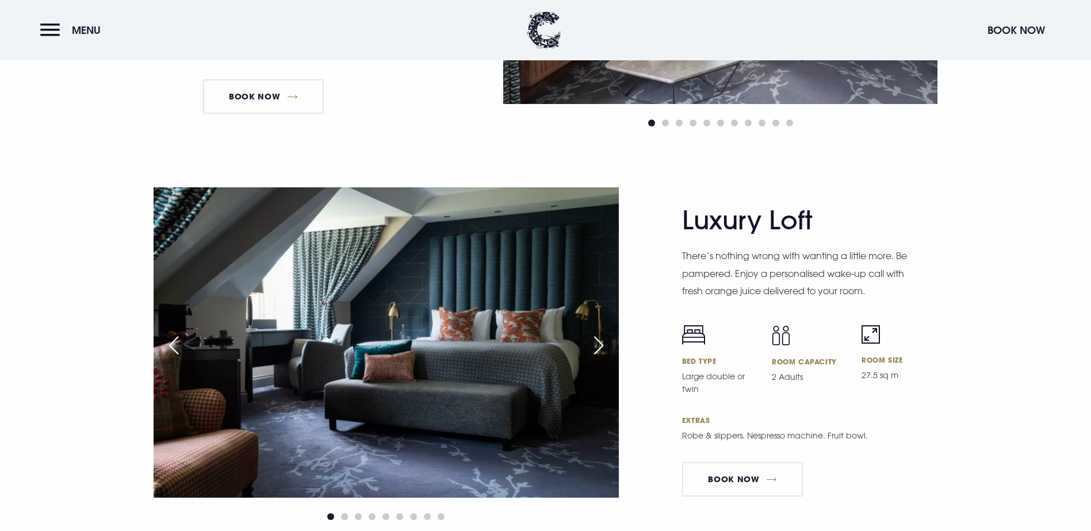
click at [604, 333] on div "Next slide" at bounding box center [598, 345] width 29 height 25
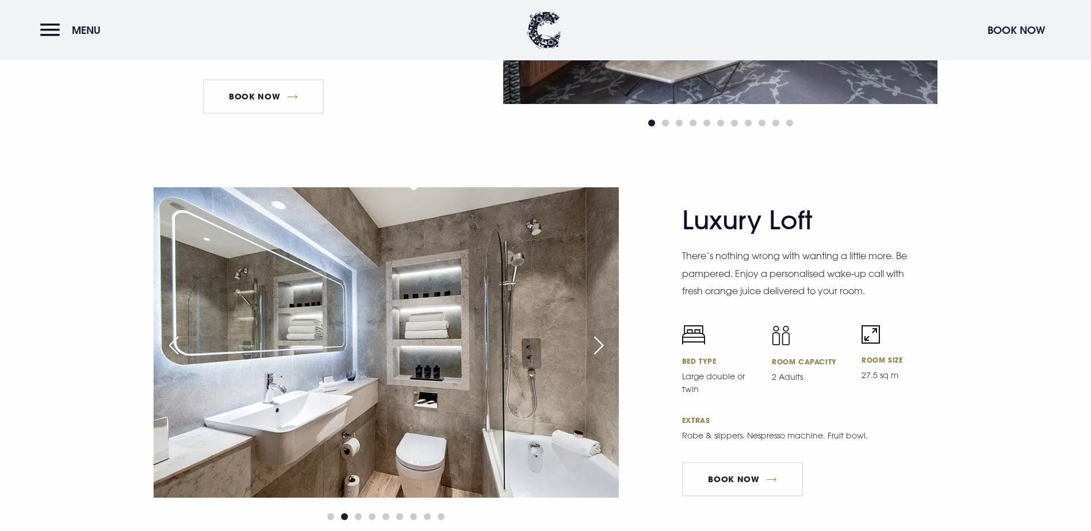
click at [604, 333] on div "Next slide" at bounding box center [598, 345] width 29 height 25
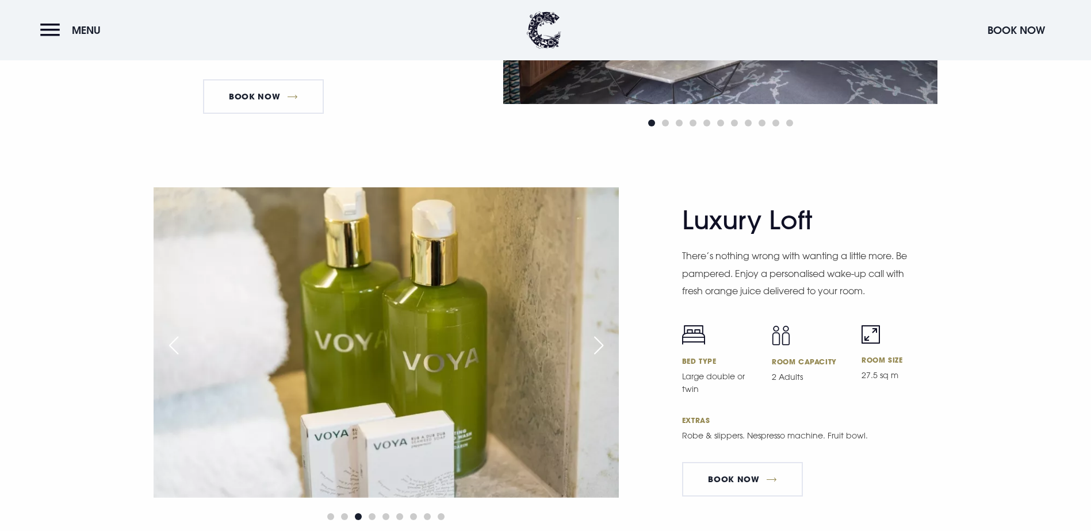
click at [604, 333] on div "Next slide" at bounding box center [598, 345] width 29 height 25
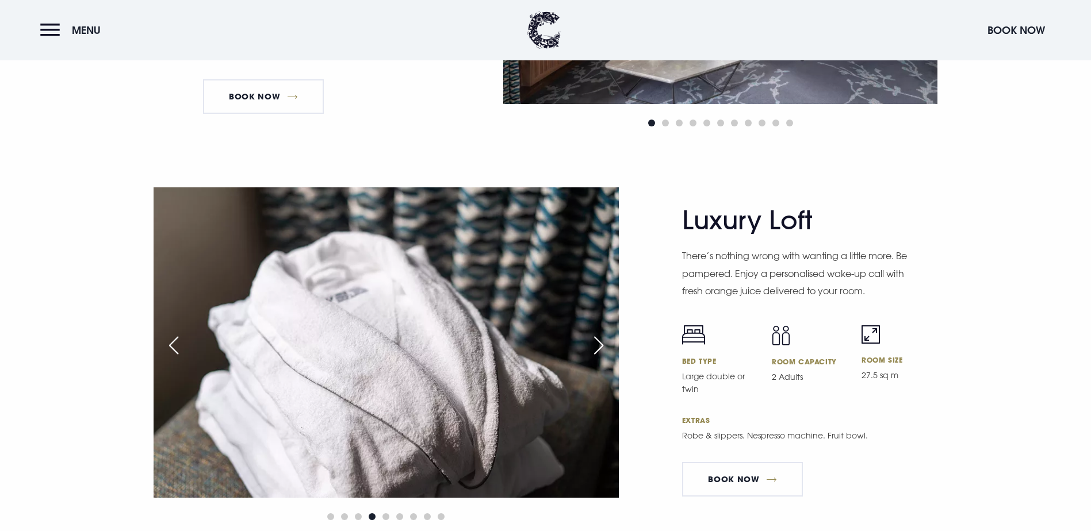
click at [604, 333] on div "Next slide" at bounding box center [598, 345] width 29 height 25
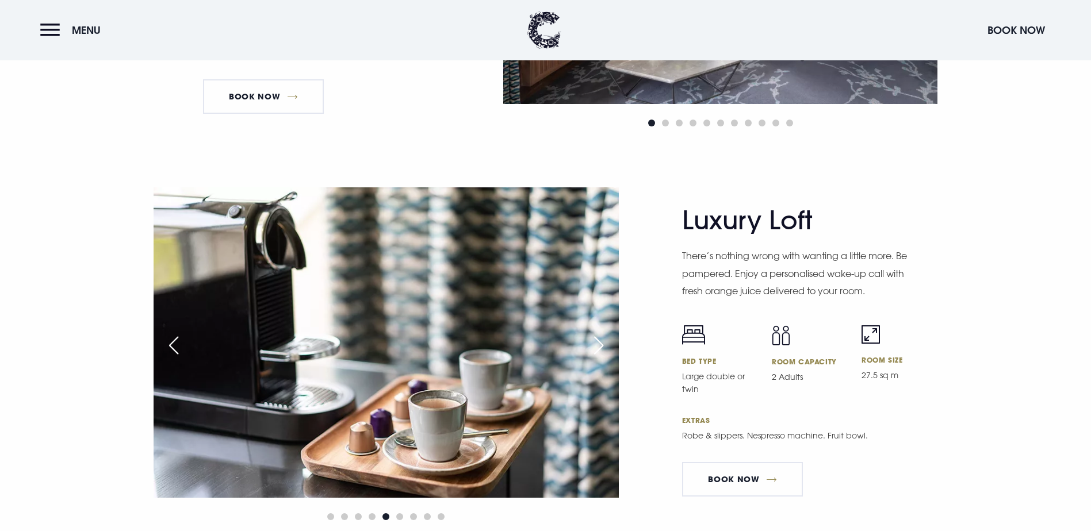
click at [604, 333] on div "Next slide" at bounding box center [598, 345] width 29 height 25
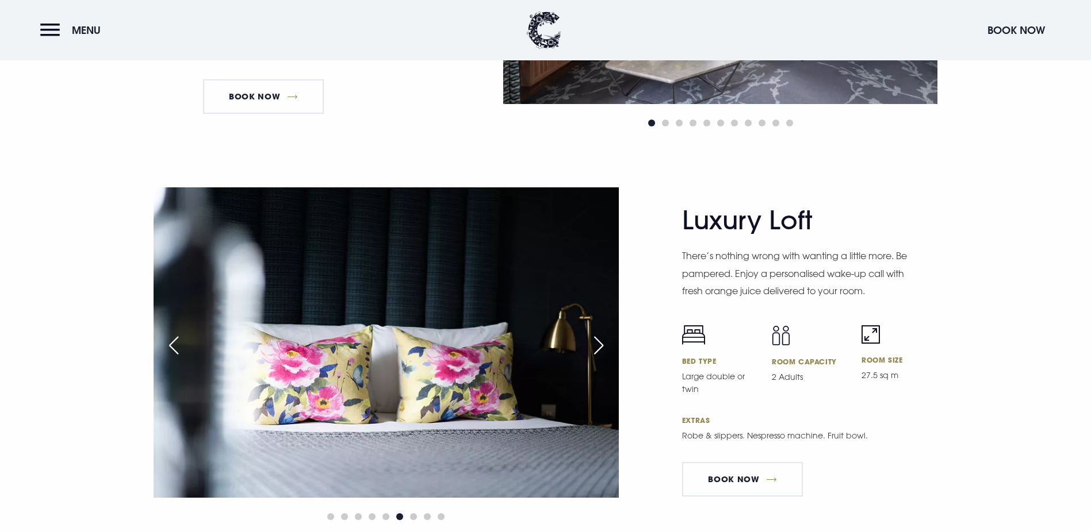
click at [604, 333] on div "Next slide" at bounding box center [598, 345] width 29 height 25
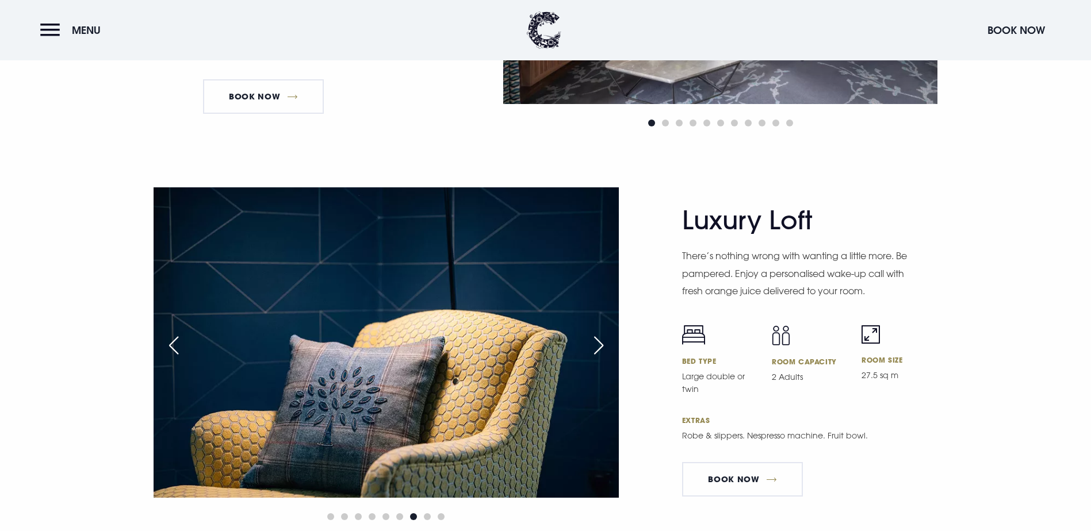
click at [604, 333] on div "Next slide" at bounding box center [598, 345] width 29 height 25
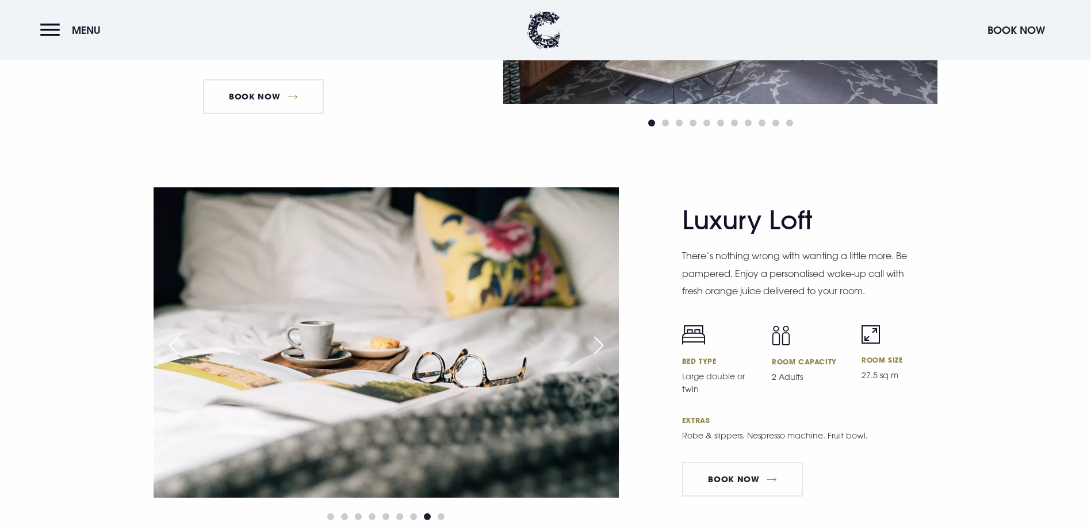
click at [604, 333] on div "Next slide" at bounding box center [598, 345] width 29 height 25
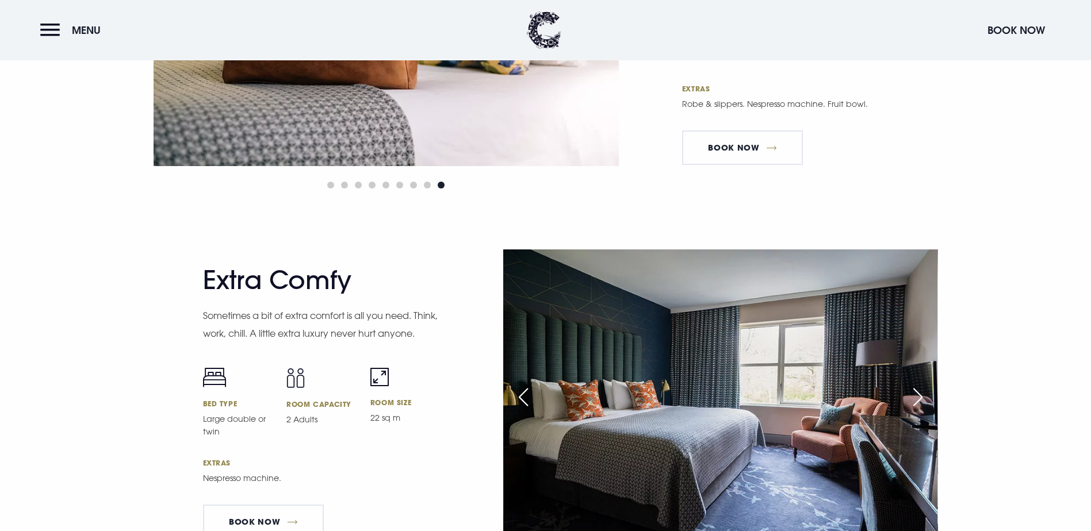
scroll to position [2932, 0]
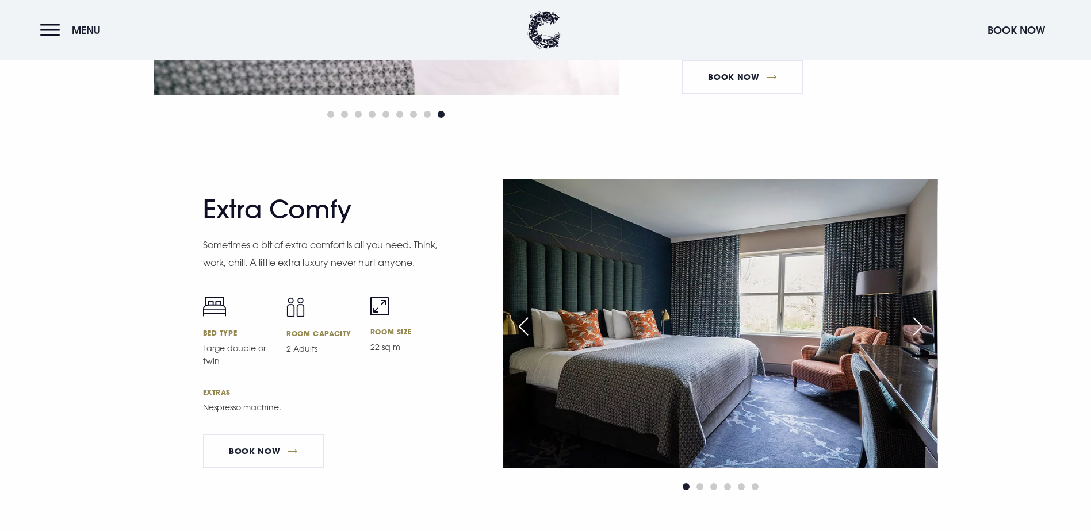
click at [927, 314] on div "Next slide" at bounding box center [917, 326] width 29 height 25
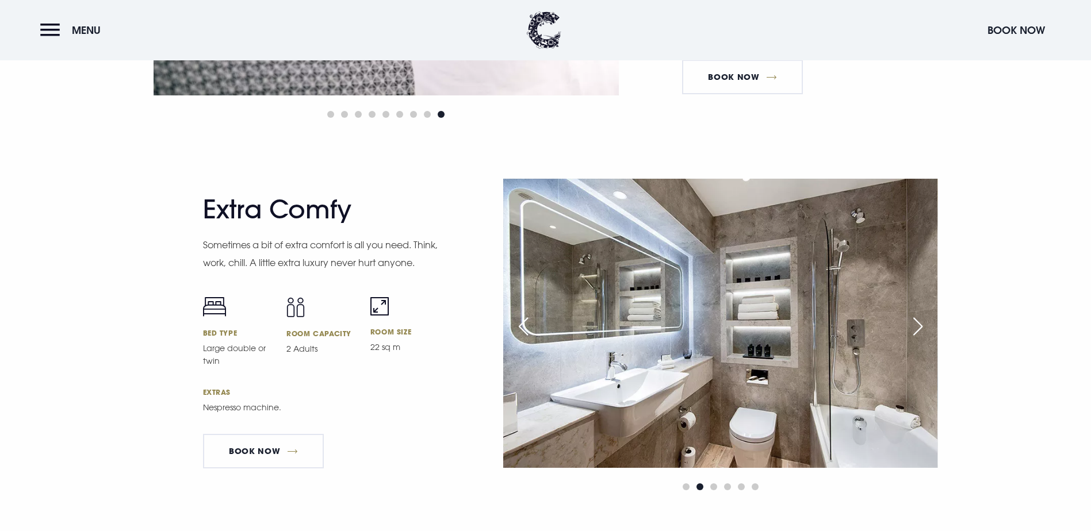
click at [927, 314] on div "Next slide" at bounding box center [917, 326] width 29 height 25
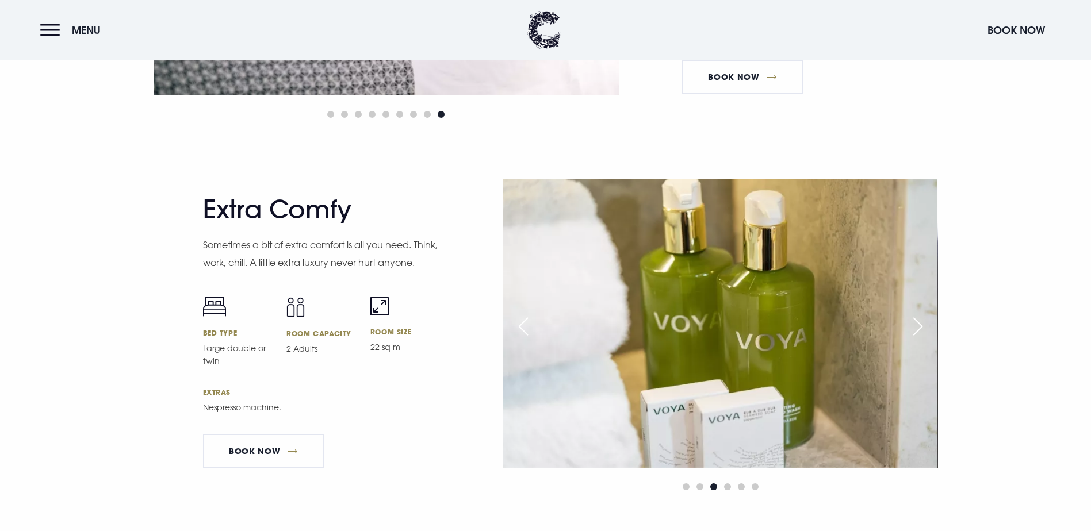
click at [927, 314] on div "Next slide" at bounding box center [917, 326] width 29 height 25
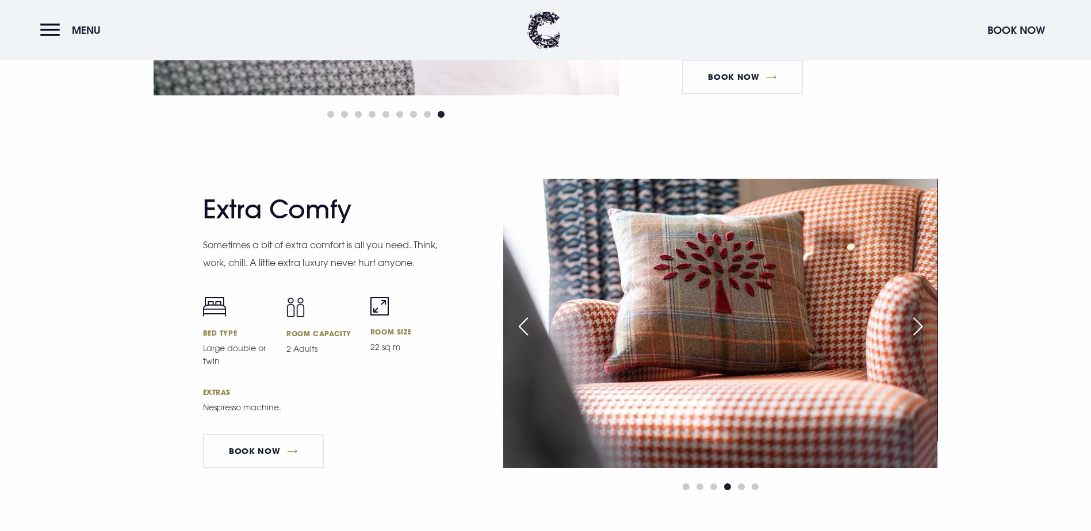
click at [927, 314] on div "Next slide" at bounding box center [917, 326] width 29 height 25
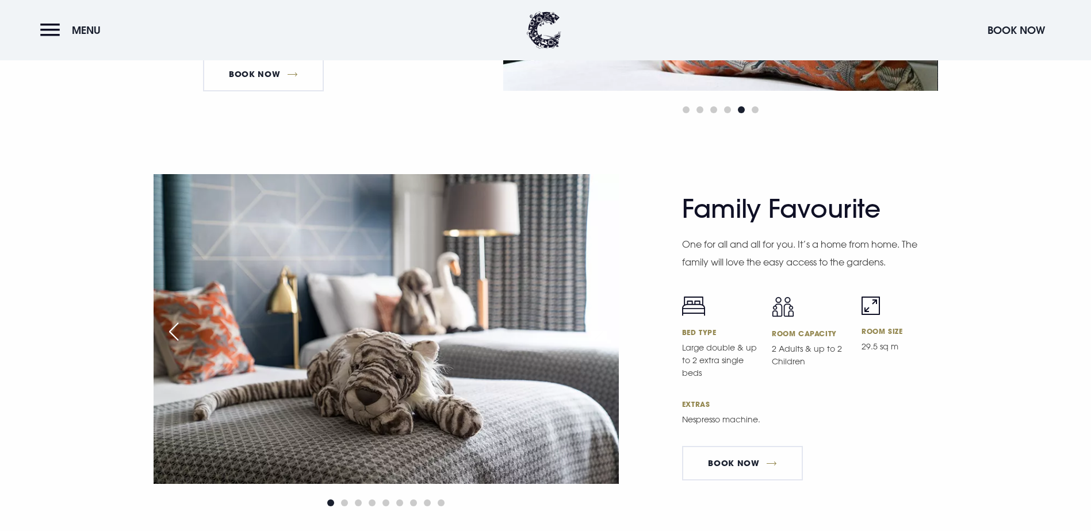
scroll to position [3335, 0]
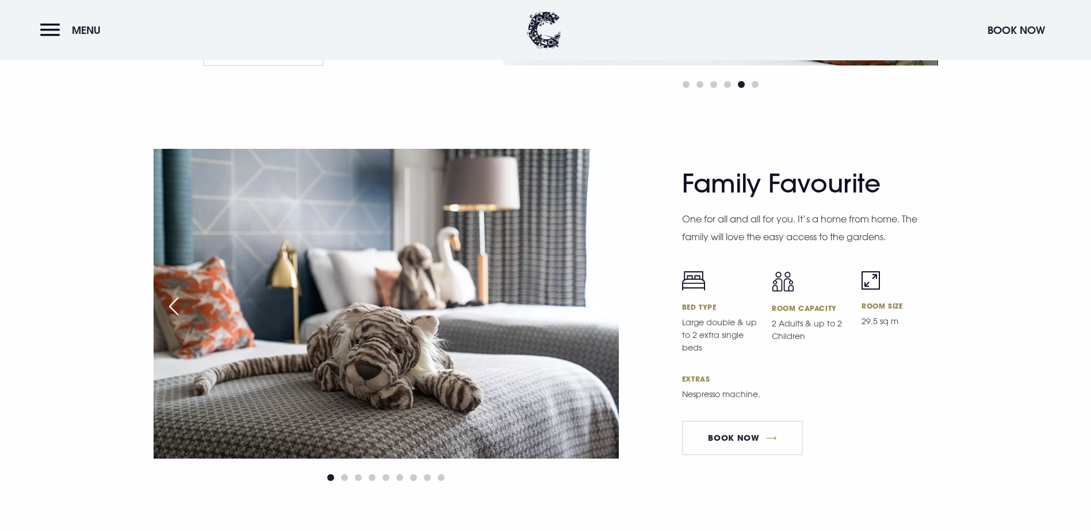
click at [584, 236] on img at bounding box center [386, 304] width 465 height 310
click at [342, 474] on span "Go to slide 2" at bounding box center [344, 477] width 7 height 7
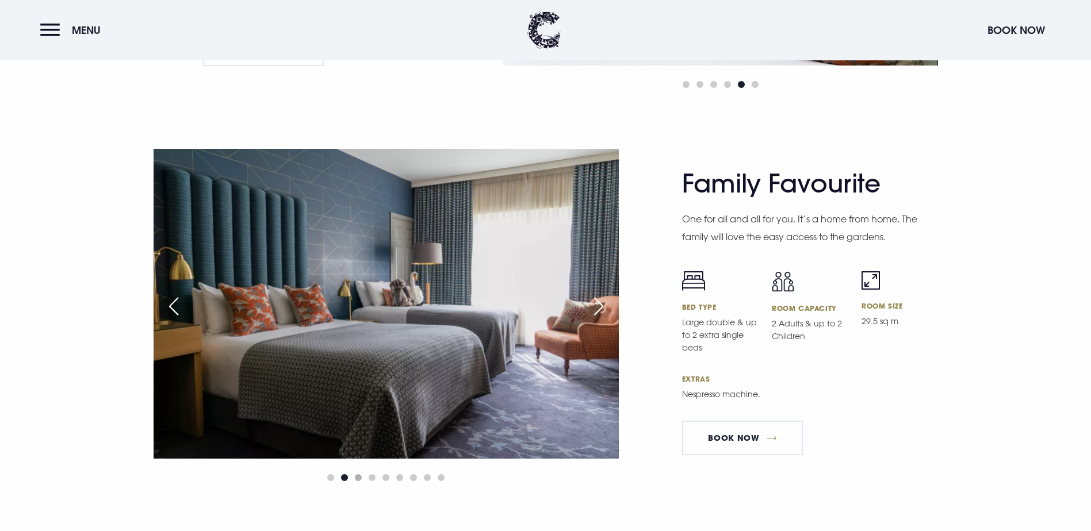
click at [358, 474] on span "Go to slide 3" at bounding box center [358, 477] width 7 height 7
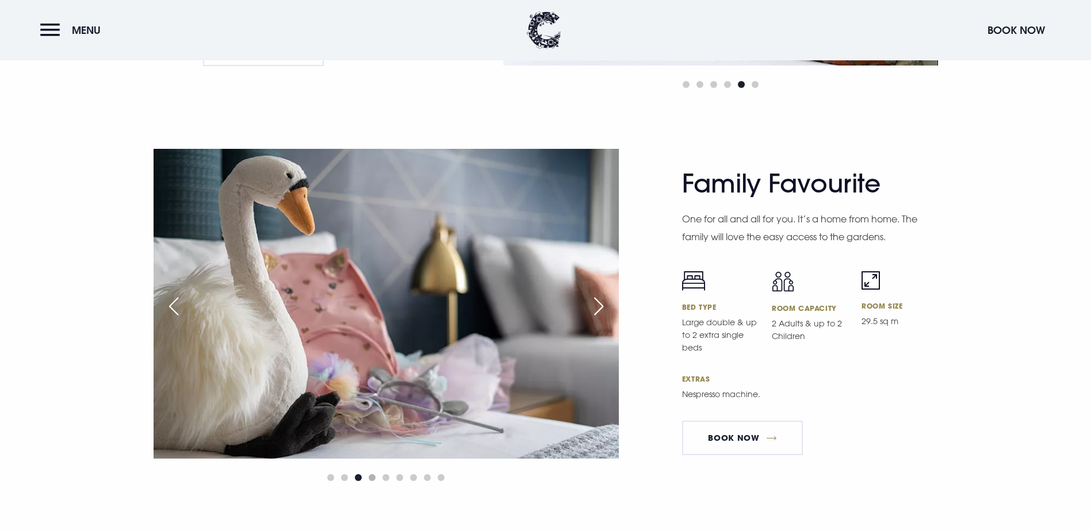
click at [371, 474] on span "Go to slide 4" at bounding box center [372, 477] width 7 height 7
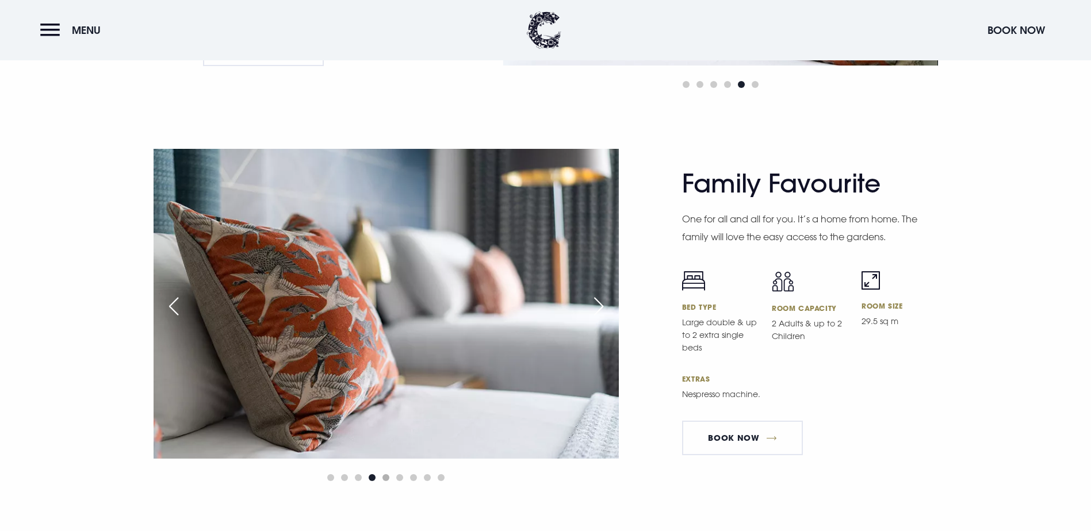
click at [387, 474] on span "Go to slide 5" at bounding box center [385, 477] width 7 height 7
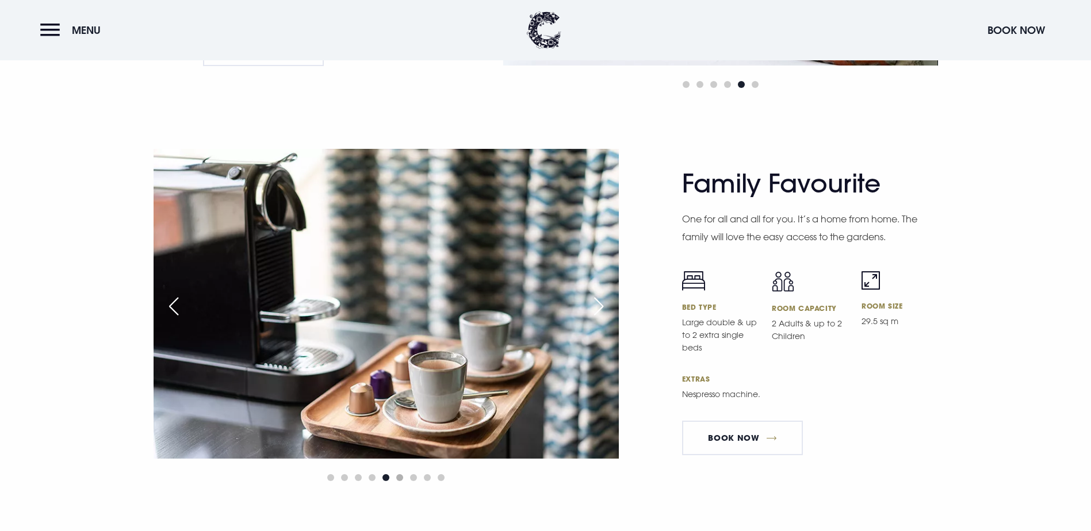
click at [399, 474] on span "Go to slide 6" at bounding box center [399, 477] width 7 height 7
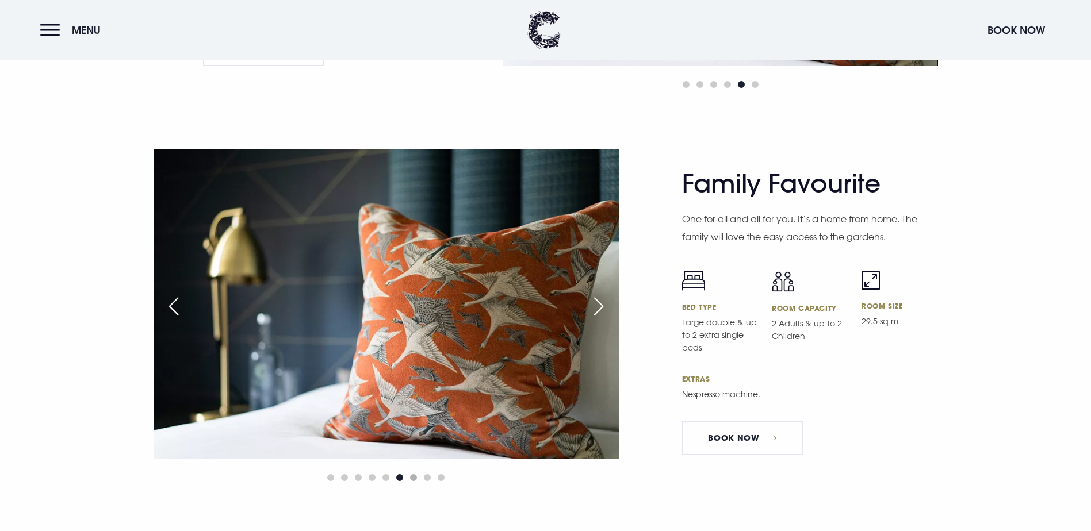
click at [413, 474] on span "Go to slide 7" at bounding box center [413, 477] width 7 height 7
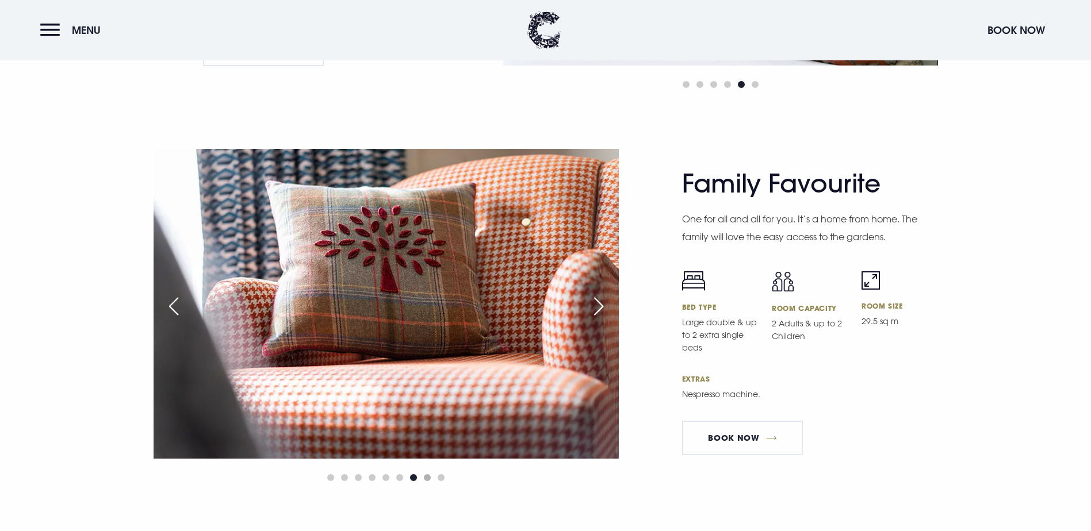
click at [425, 474] on span "Go to slide 8" at bounding box center [427, 477] width 7 height 7
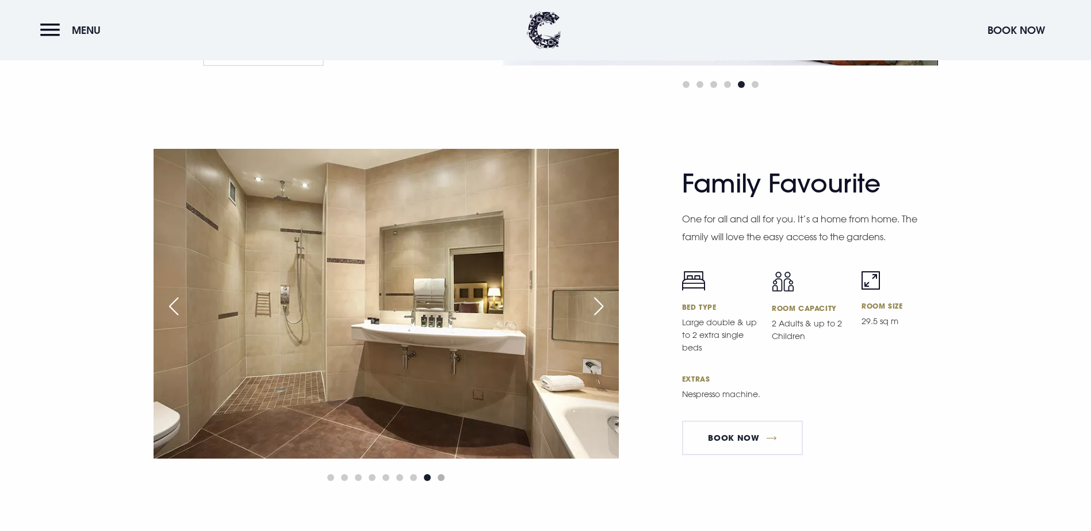
click at [440, 474] on span "Go to slide 9" at bounding box center [441, 477] width 7 height 7
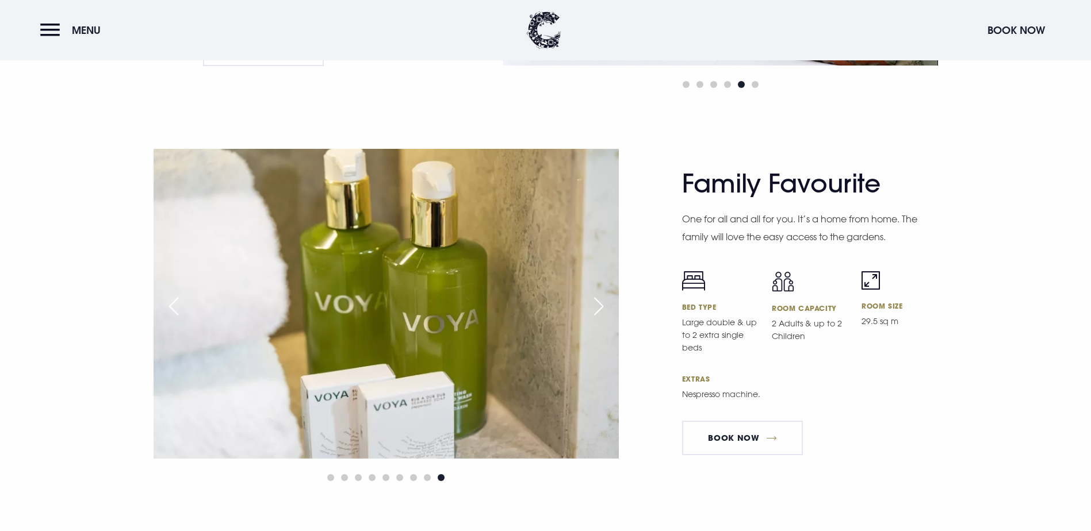
click at [605, 294] on div "Next slide" at bounding box center [598, 306] width 29 height 25
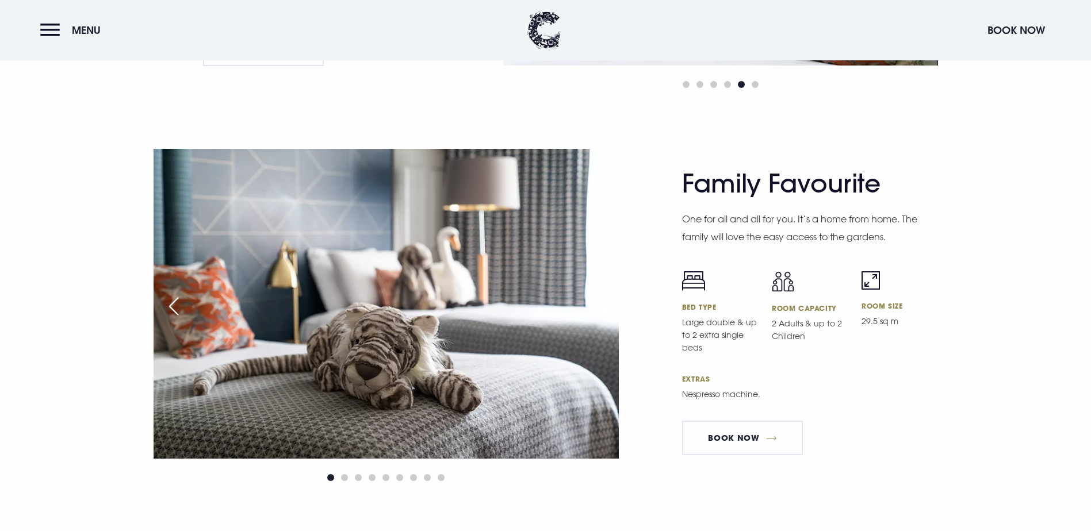
click at [605, 294] on div "Next slide" at bounding box center [598, 306] width 29 height 25
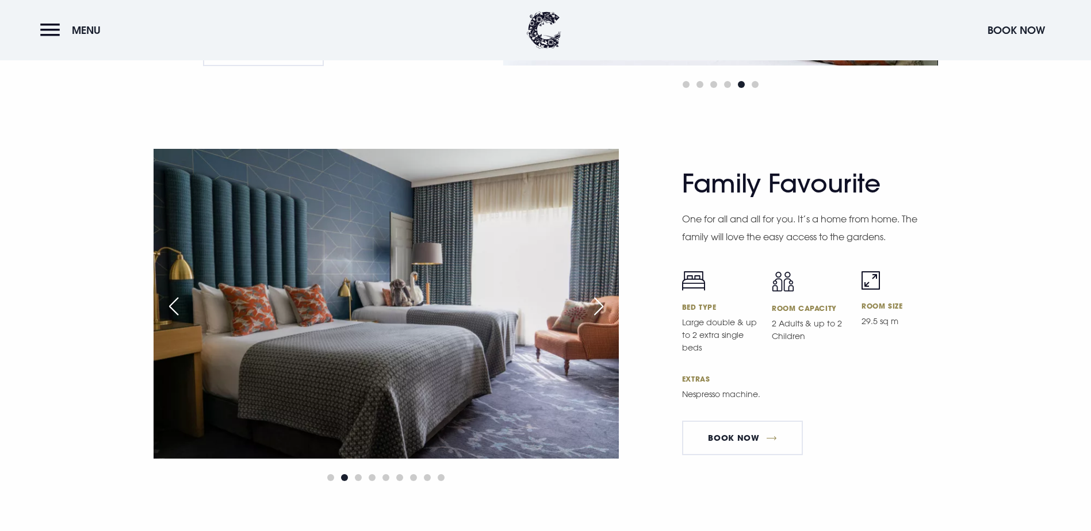
click at [605, 294] on div "Next slide" at bounding box center [598, 306] width 29 height 25
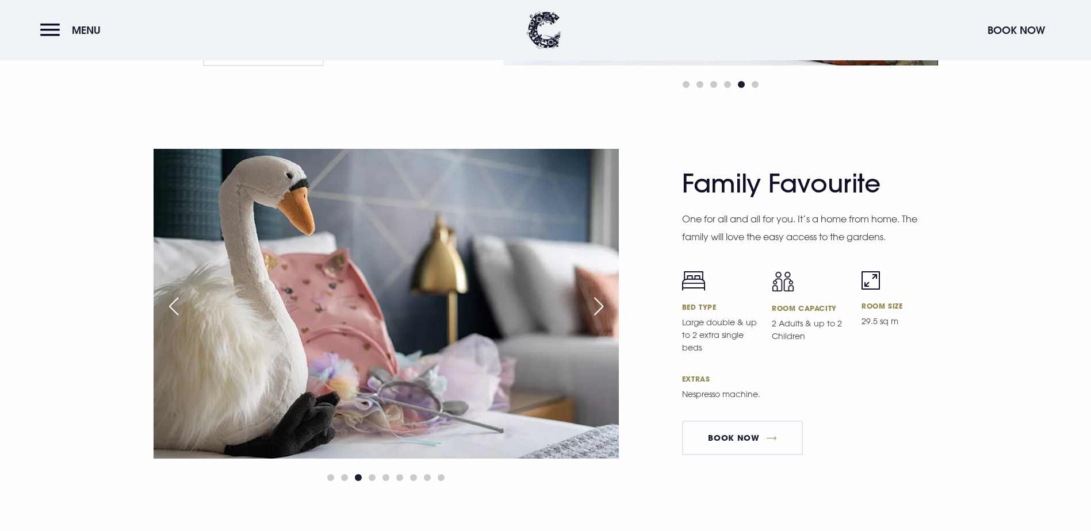
click at [605, 294] on div "Next slide" at bounding box center [598, 306] width 29 height 25
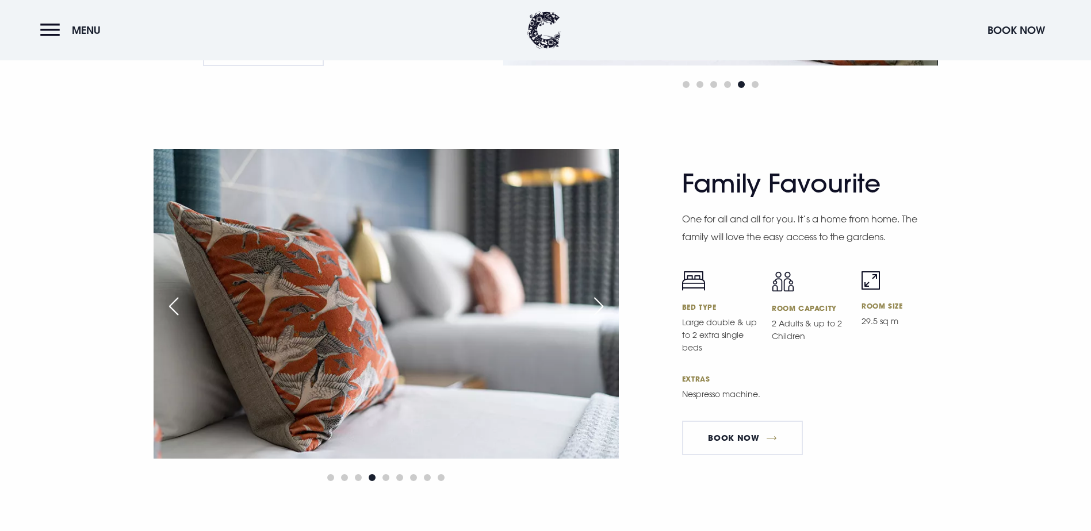
click at [605, 294] on div "Next slide" at bounding box center [598, 306] width 29 height 25
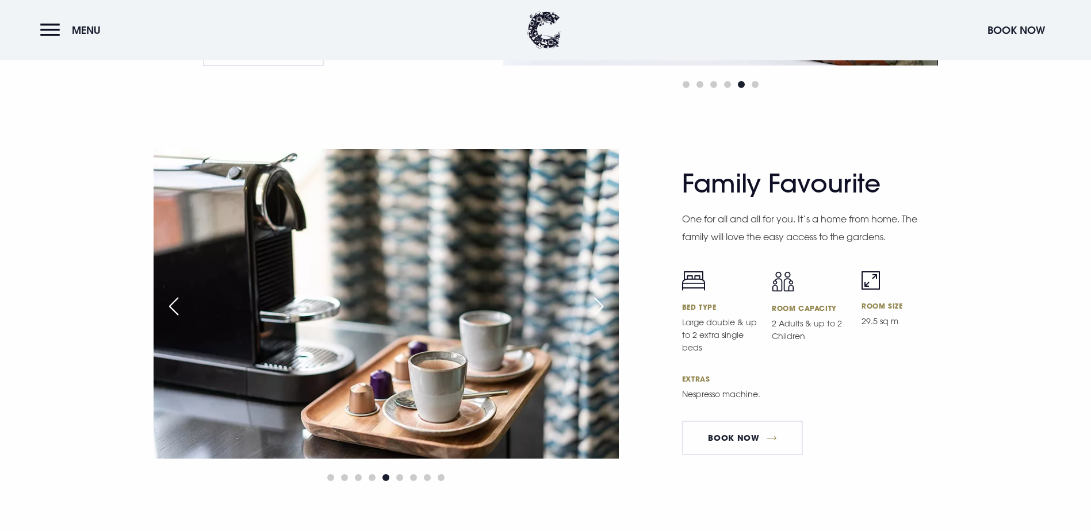
click at [605, 294] on div "Next slide" at bounding box center [598, 306] width 29 height 25
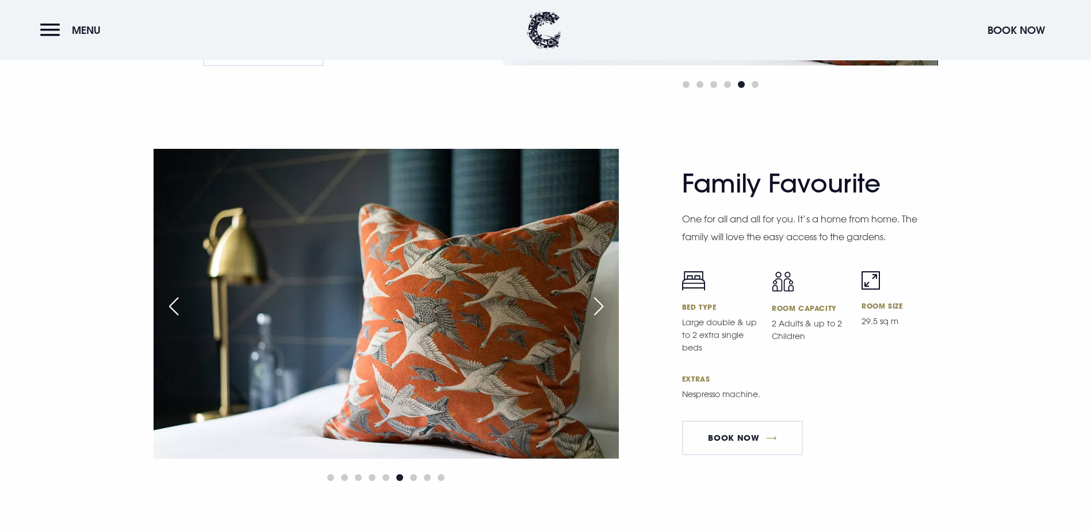
click at [605, 294] on div "Next slide" at bounding box center [598, 306] width 29 height 25
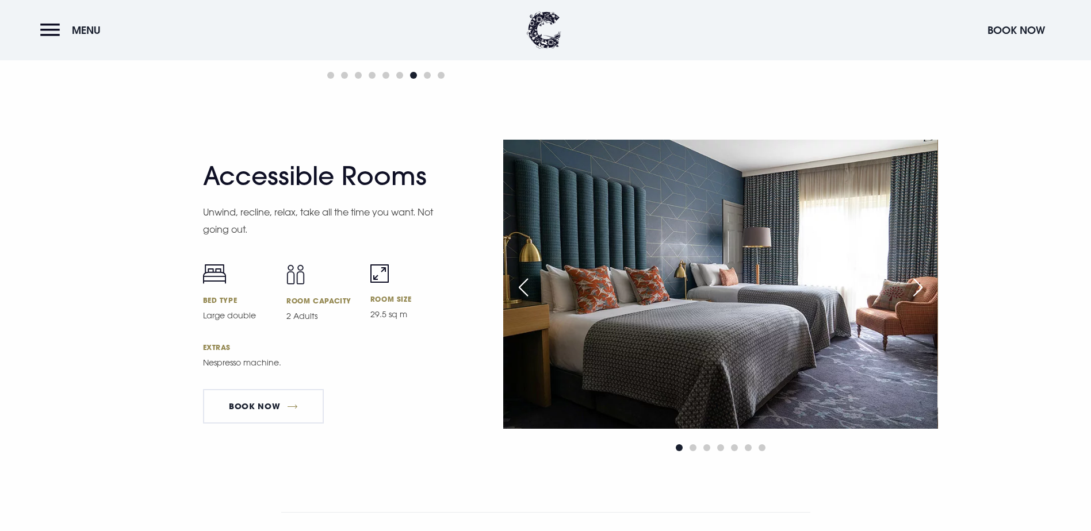
scroll to position [3680, 0]
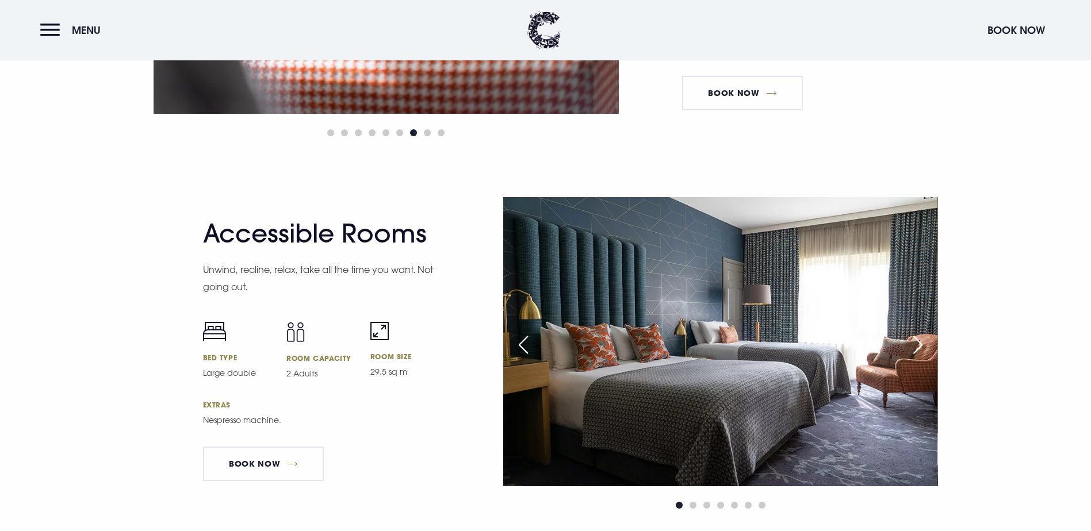
click at [920, 332] on div "Next slide" at bounding box center [917, 344] width 29 height 25
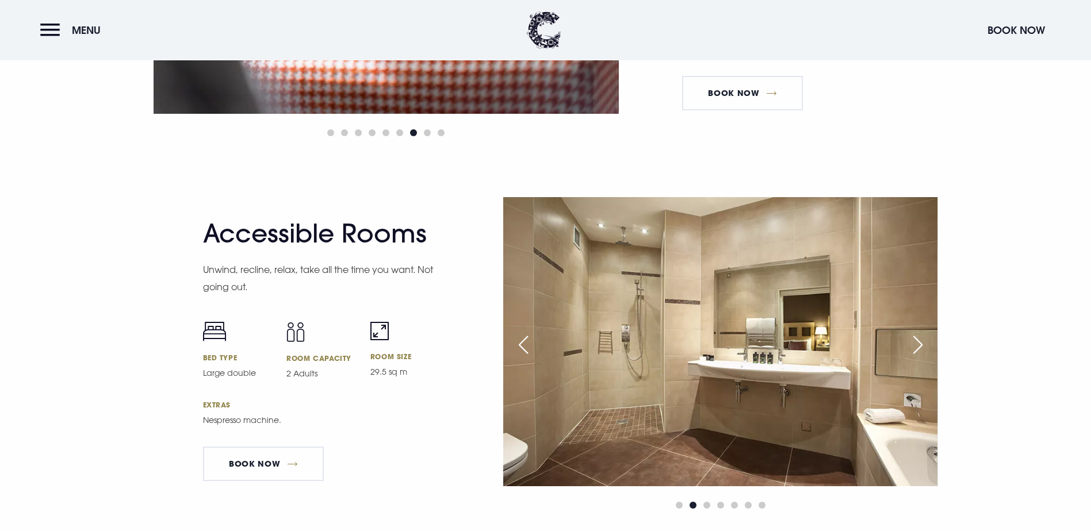
click at [920, 332] on div "Next slide" at bounding box center [917, 344] width 29 height 25
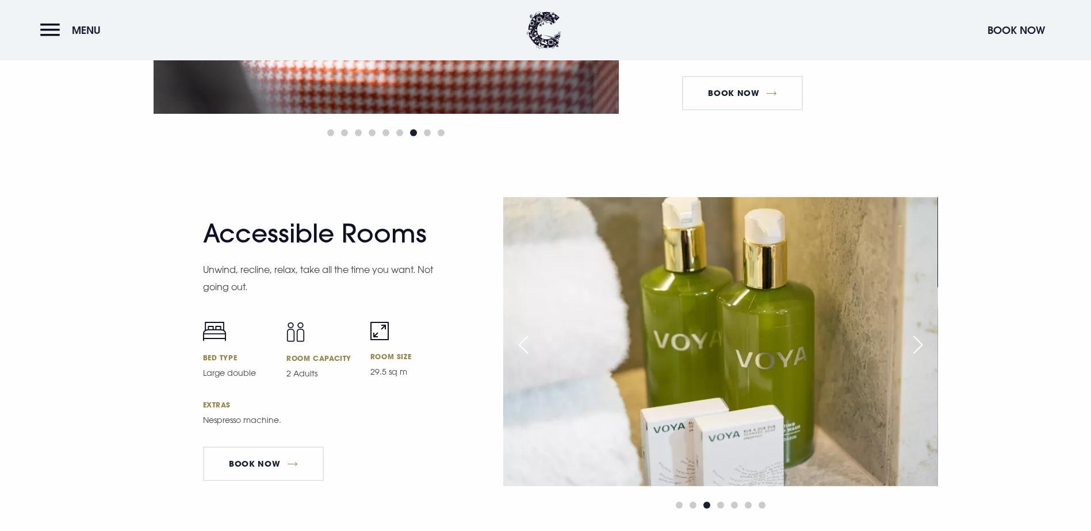
click at [920, 332] on div "Next slide" at bounding box center [917, 344] width 29 height 25
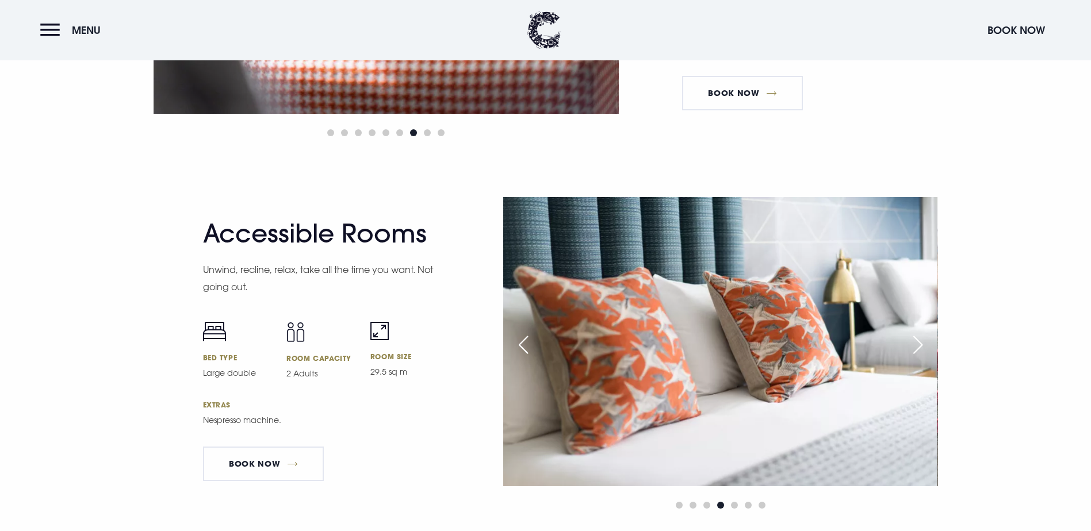
click at [920, 332] on div "Next slide" at bounding box center [917, 344] width 29 height 25
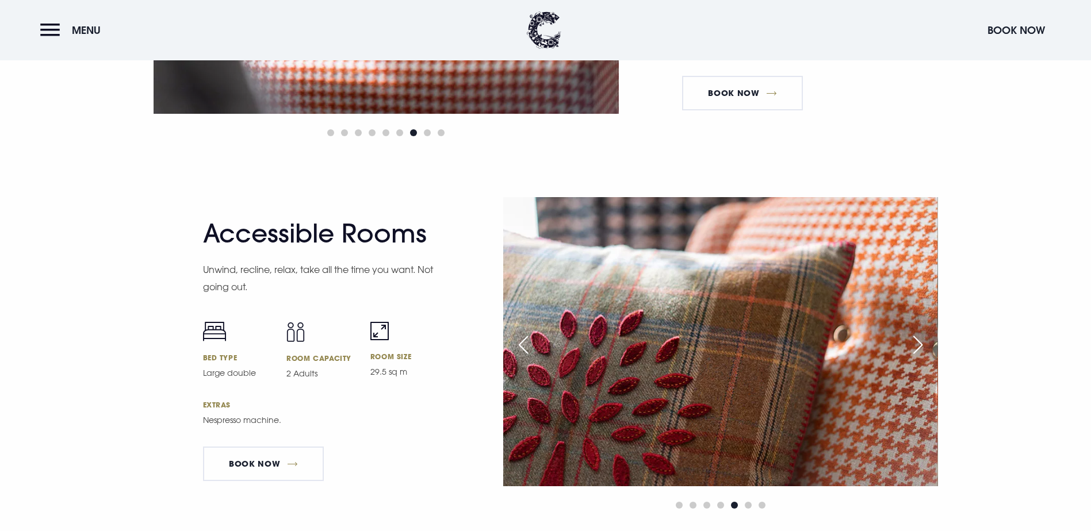
click at [920, 332] on div "Next slide" at bounding box center [917, 344] width 29 height 25
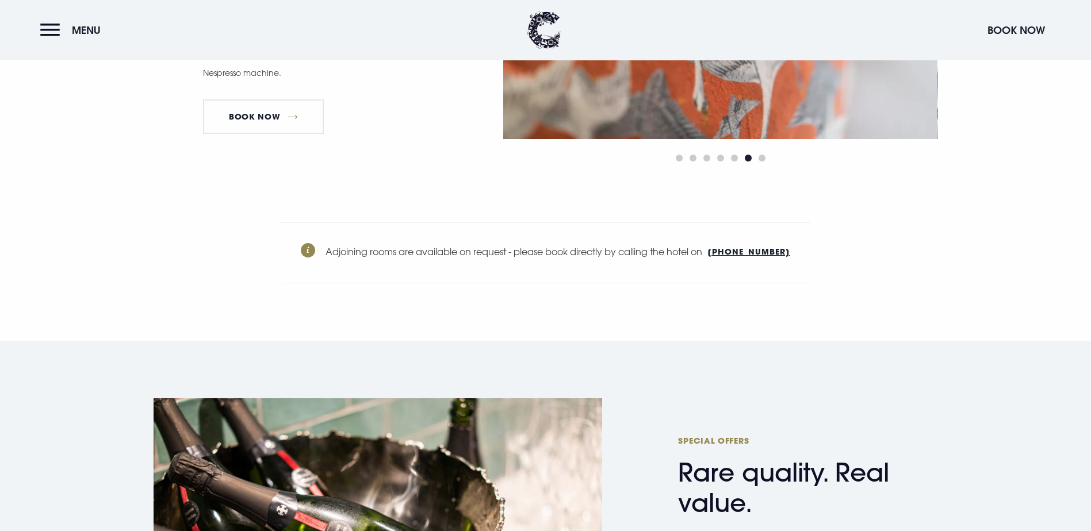
scroll to position [4006, 0]
